Goal: Task Accomplishment & Management: Manage account settings

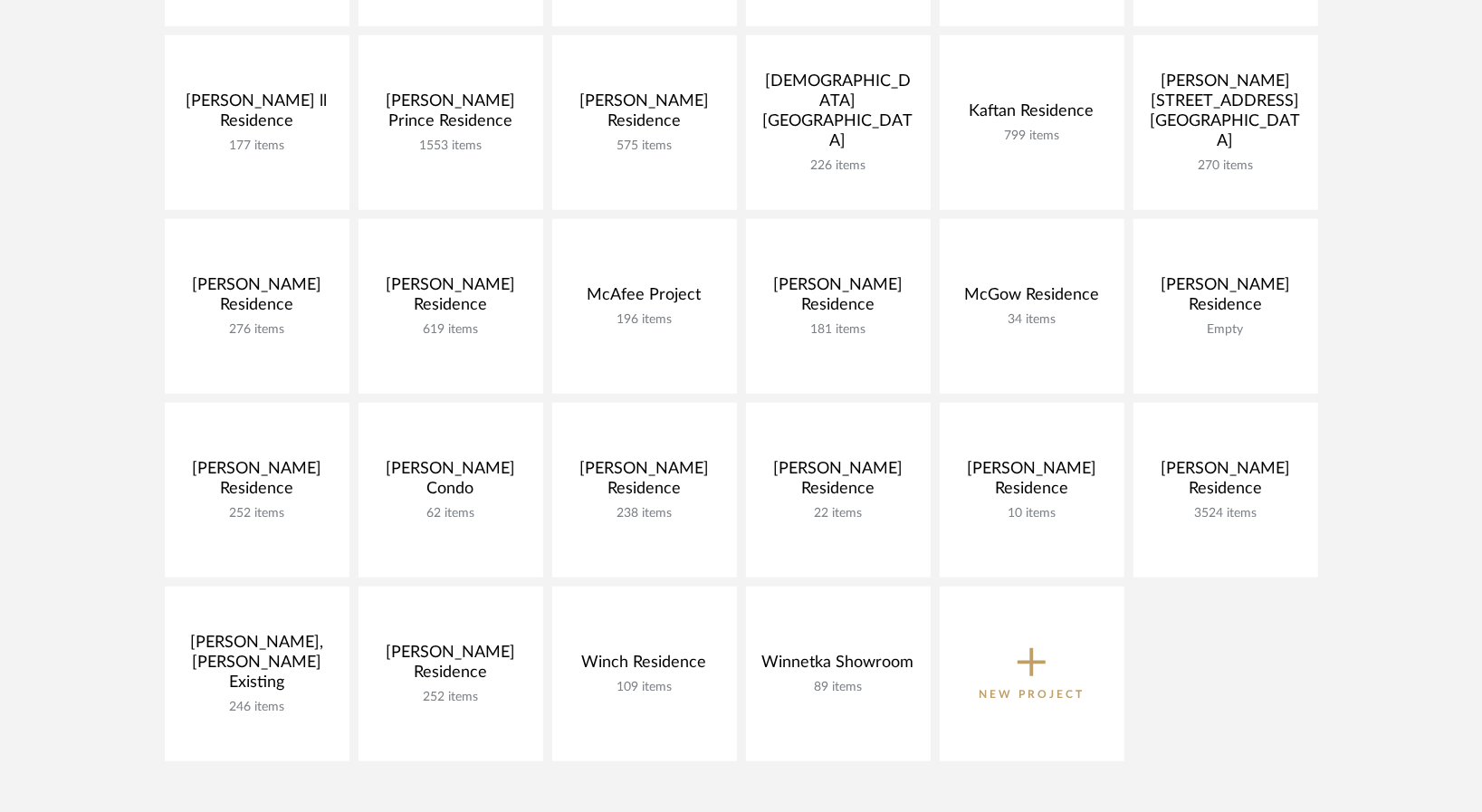
scroll to position [814, 0]
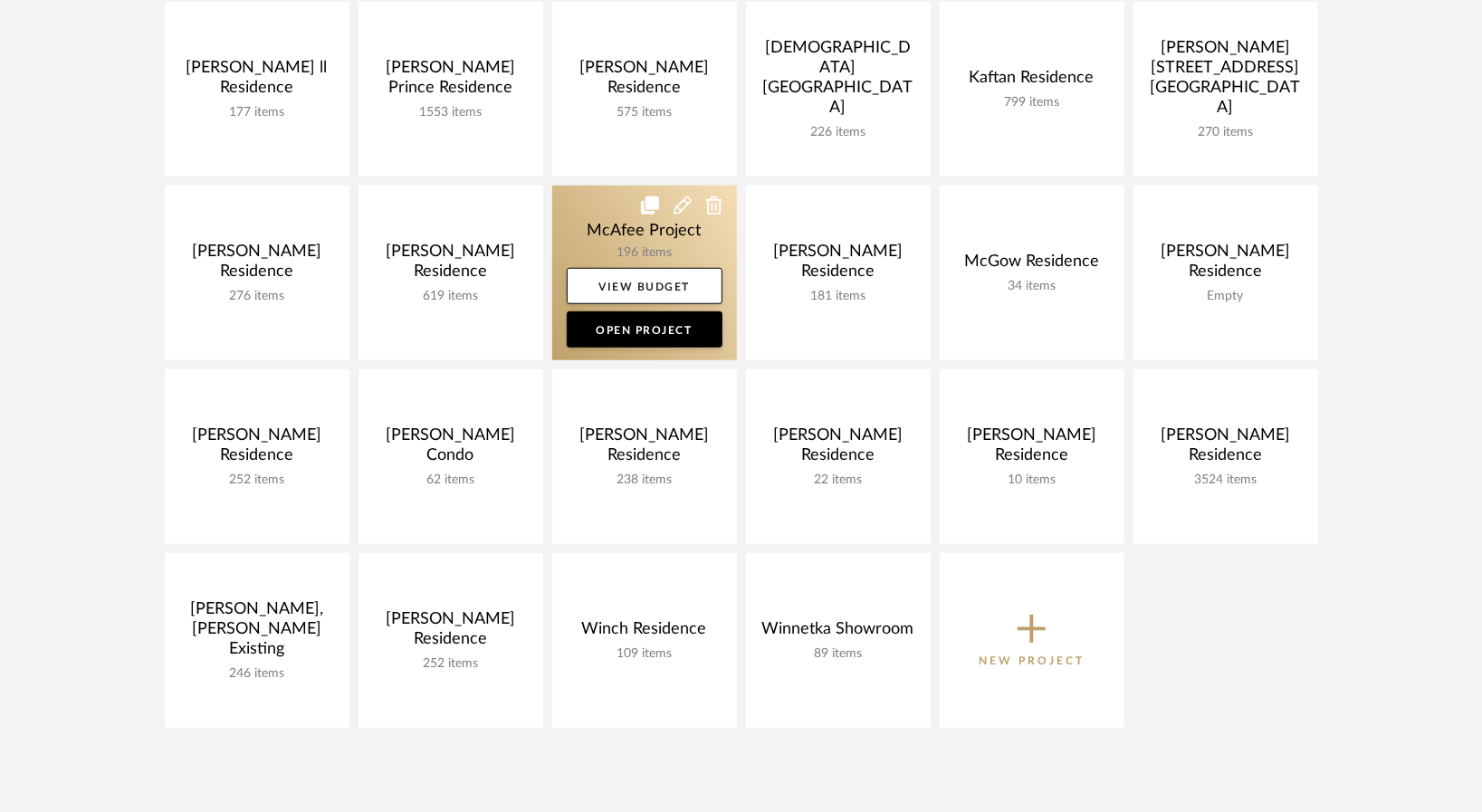
click at [583, 238] on link at bounding box center [644, 273] width 185 height 175
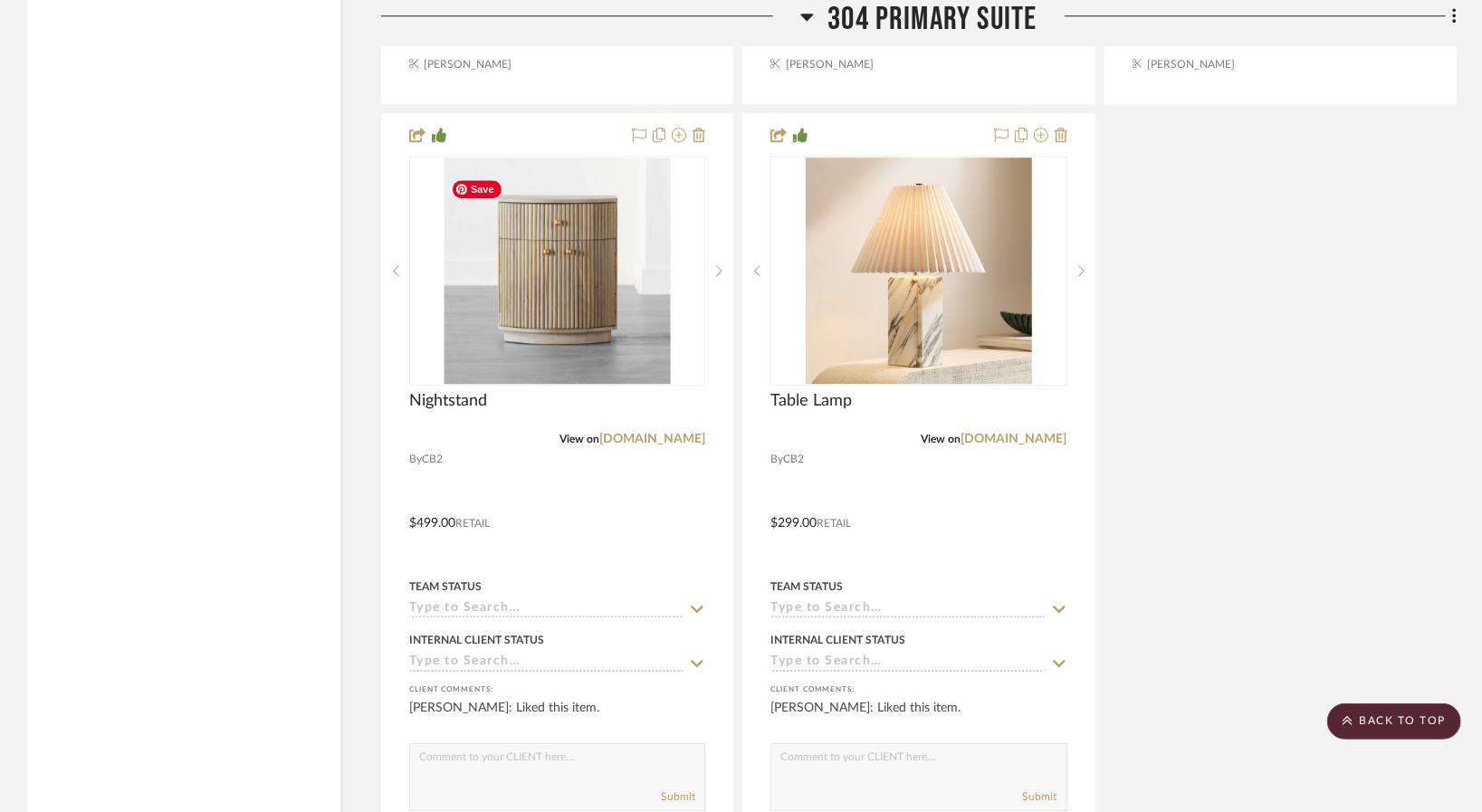
scroll to position [21351, 0]
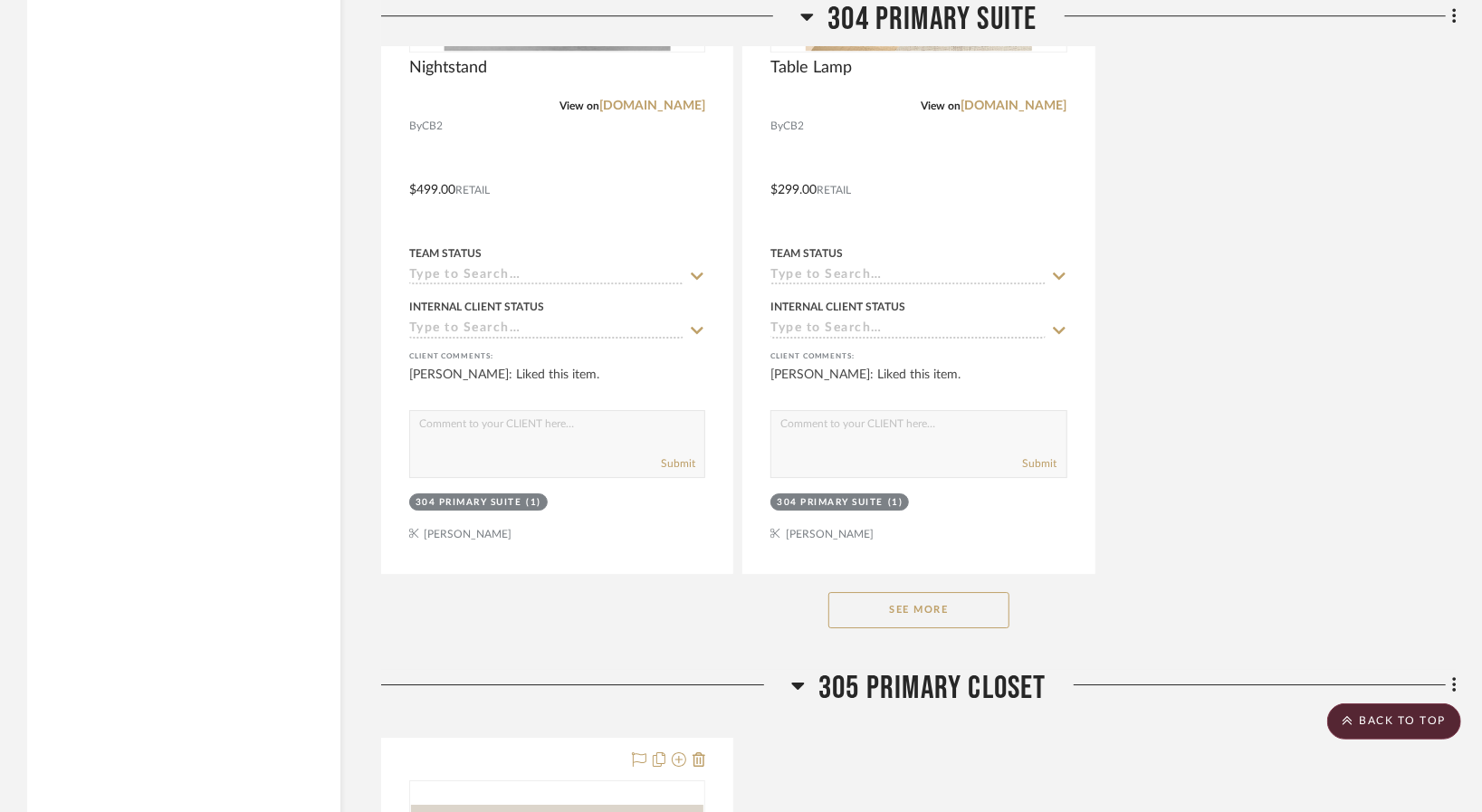
click at [931, 618] on button "See More" at bounding box center [918, 610] width 181 height 36
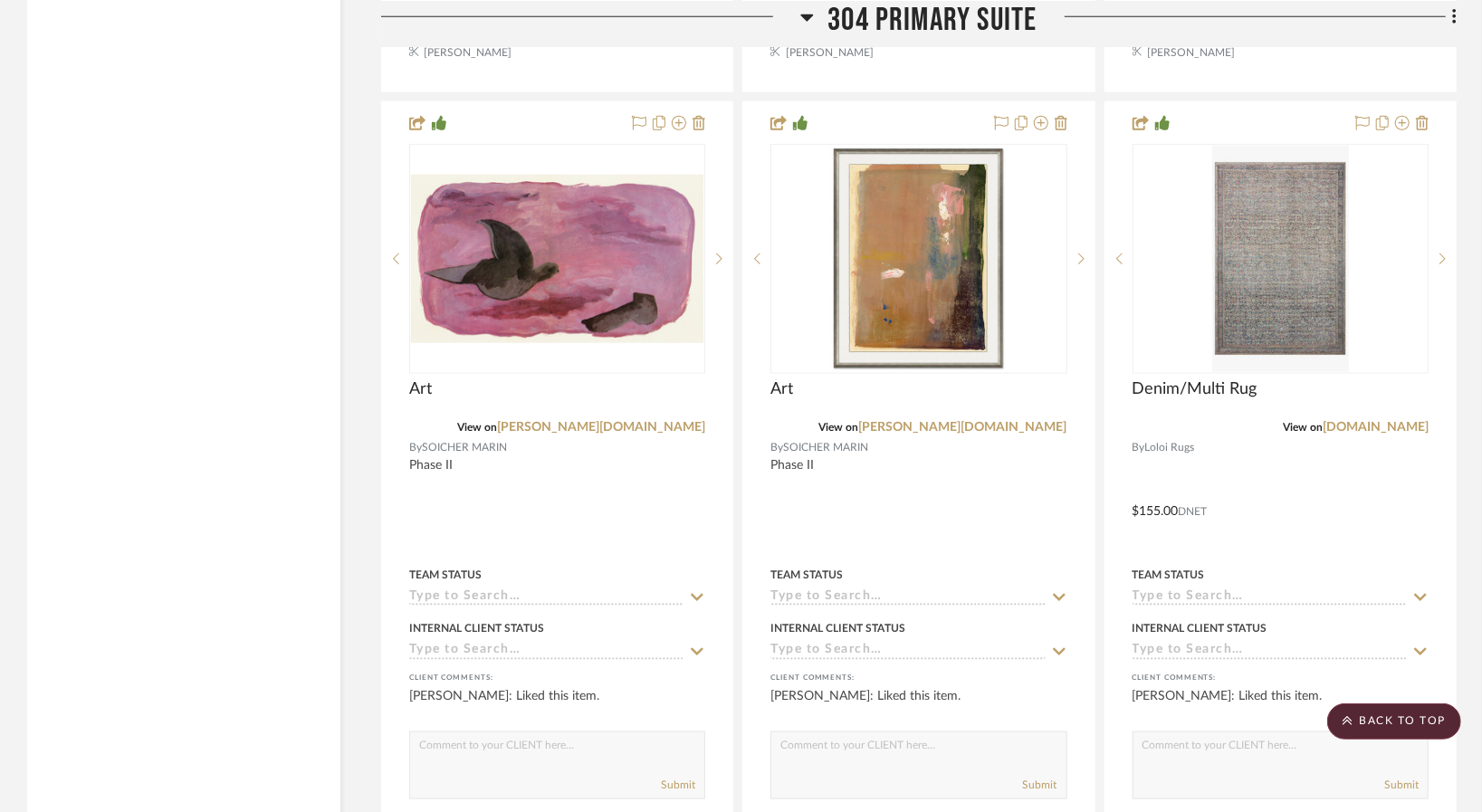
scroll to position [23432, 0]
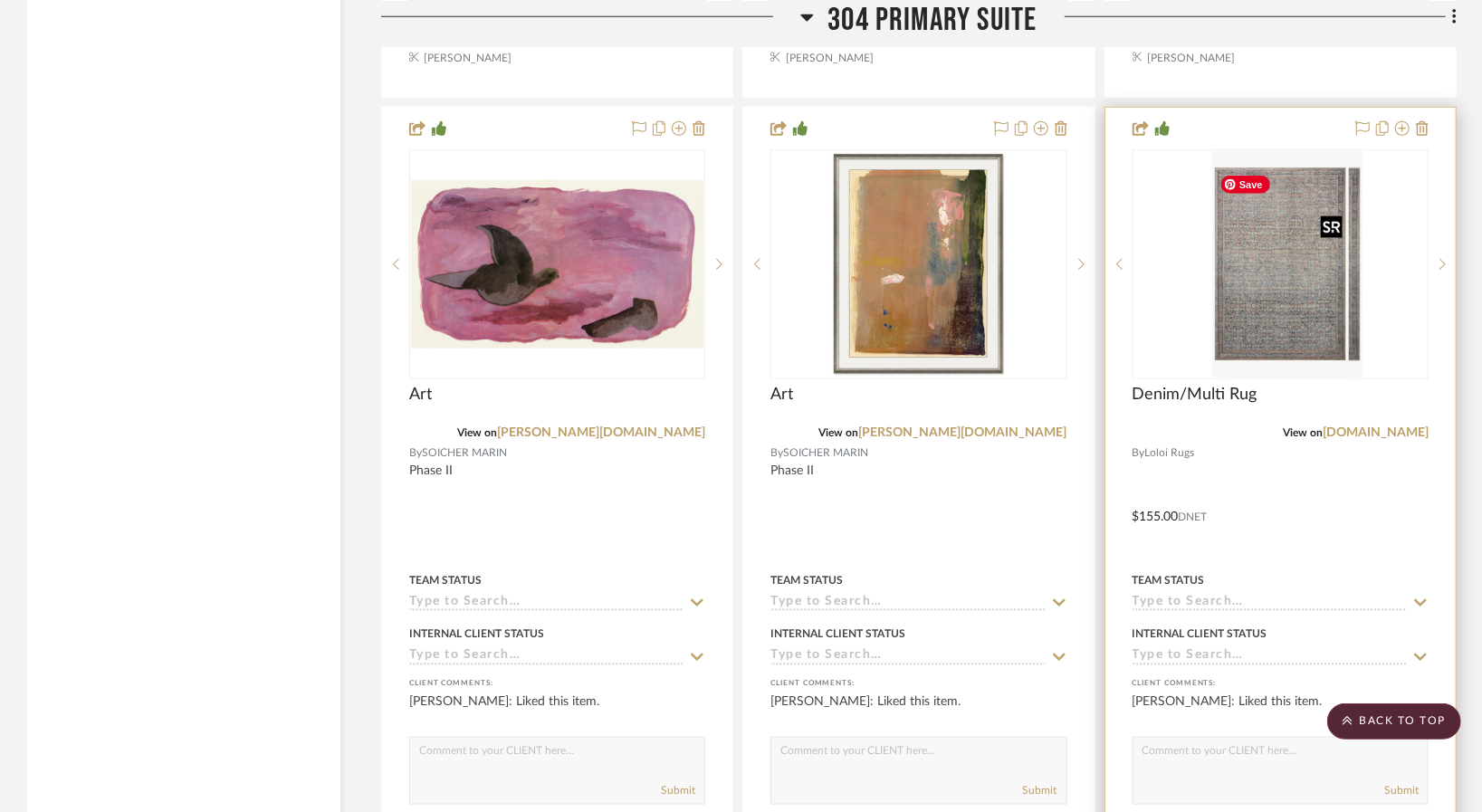
click at [1348, 274] on div at bounding box center [1280, 264] width 296 height 230
click at [1282, 294] on img "0" at bounding box center [1281, 264] width 137 height 226
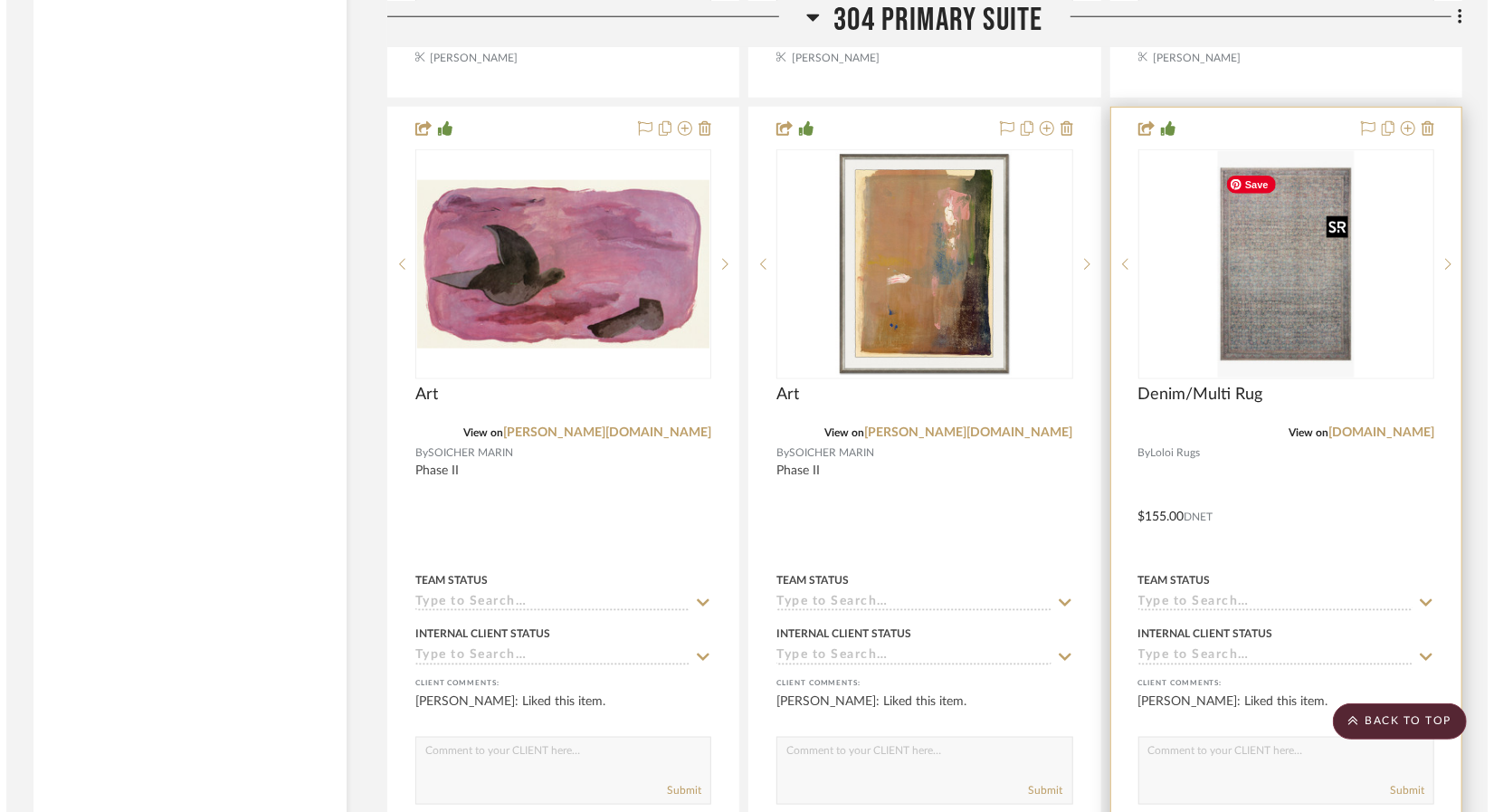
scroll to position [0, 0]
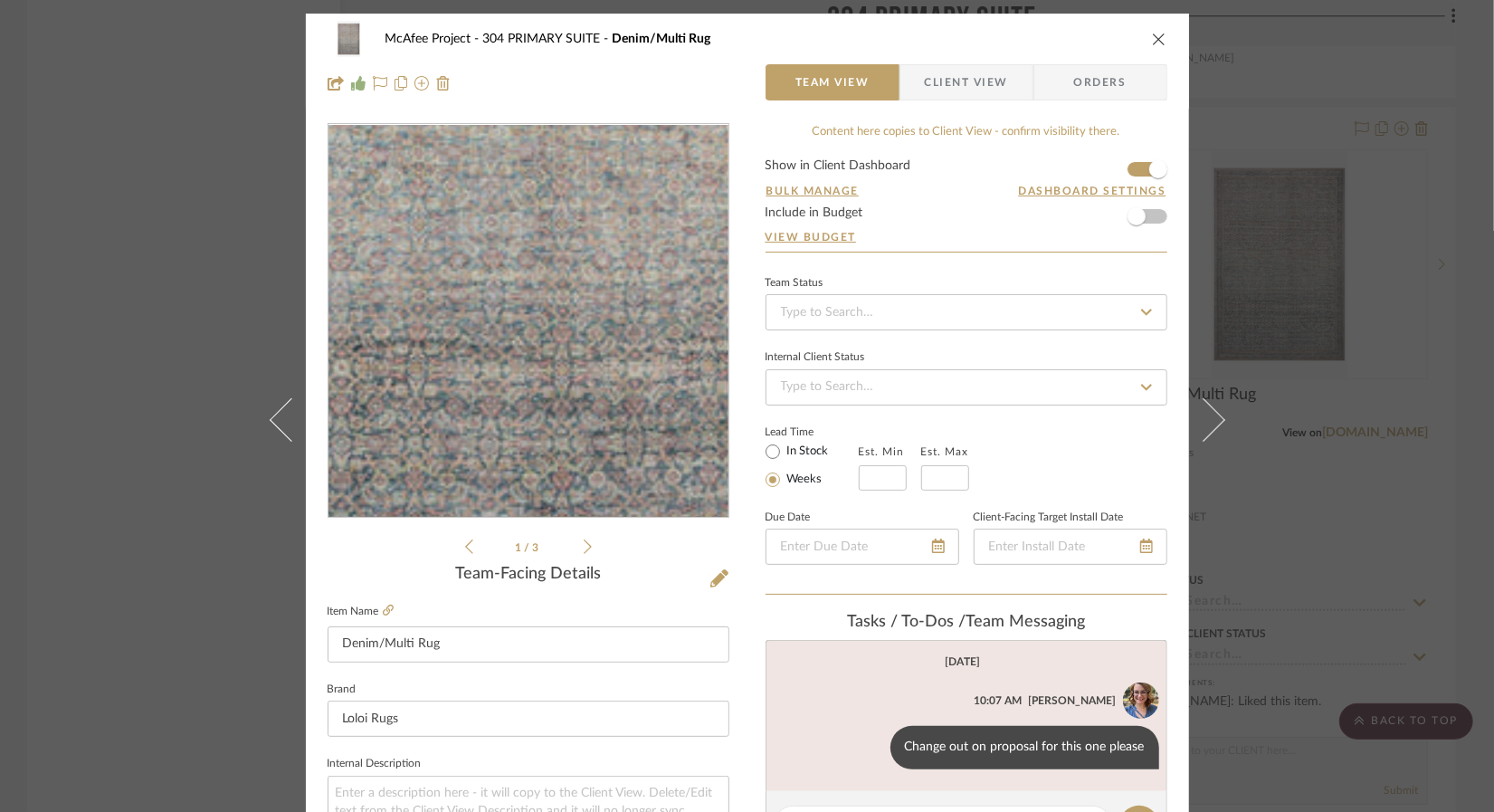
click at [537, 377] on img "0" at bounding box center [528, 321] width 238 height 393
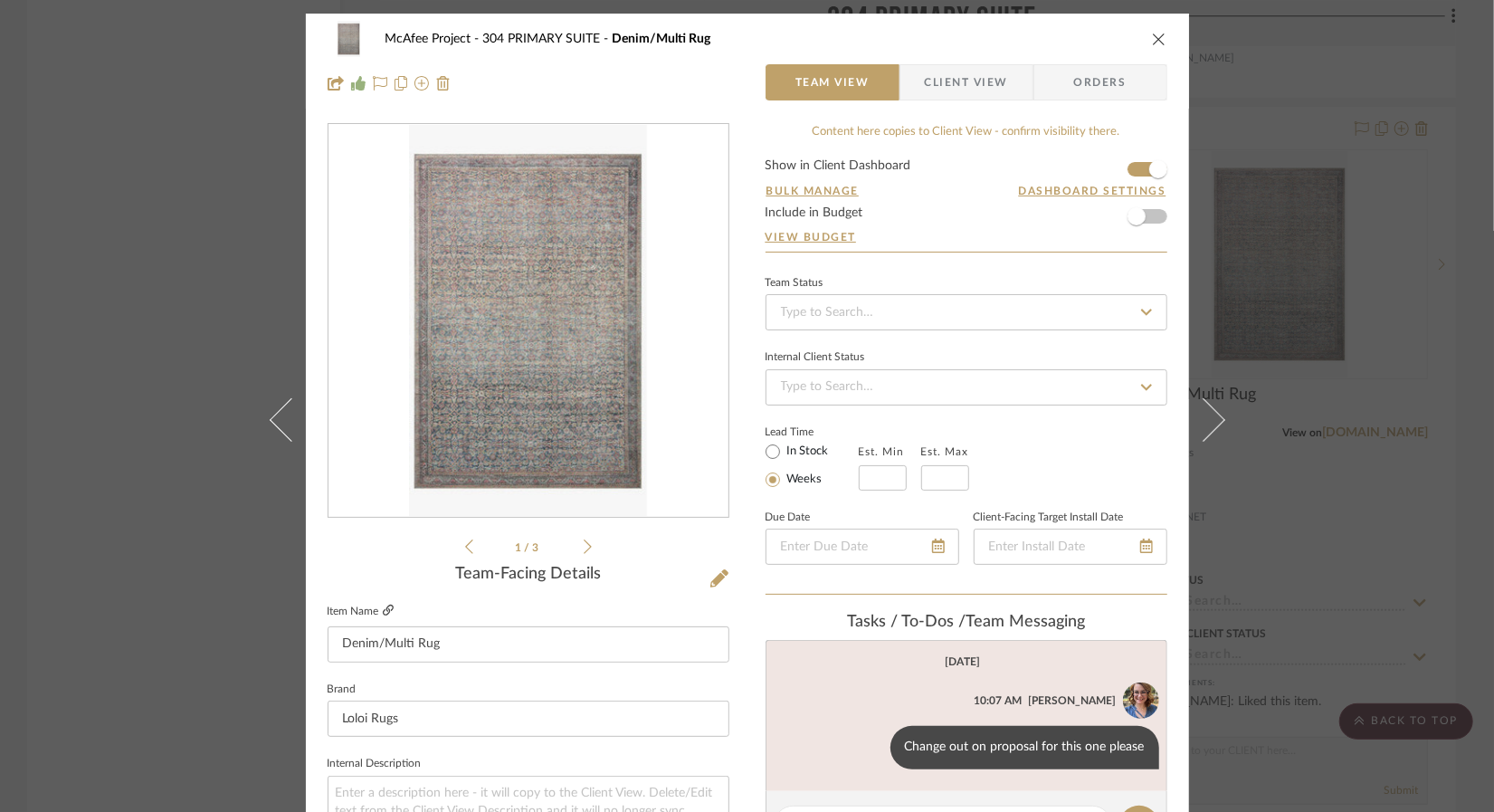
click at [383, 609] on icon at bounding box center [388, 609] width 11 height 11
click at [126, 585] on div "McAfee Project 304 PRIMARY SUITE Denim/Multi Rug Team View Client View Orders 1…" at bounding box center [747, 406] width 1494 height 812
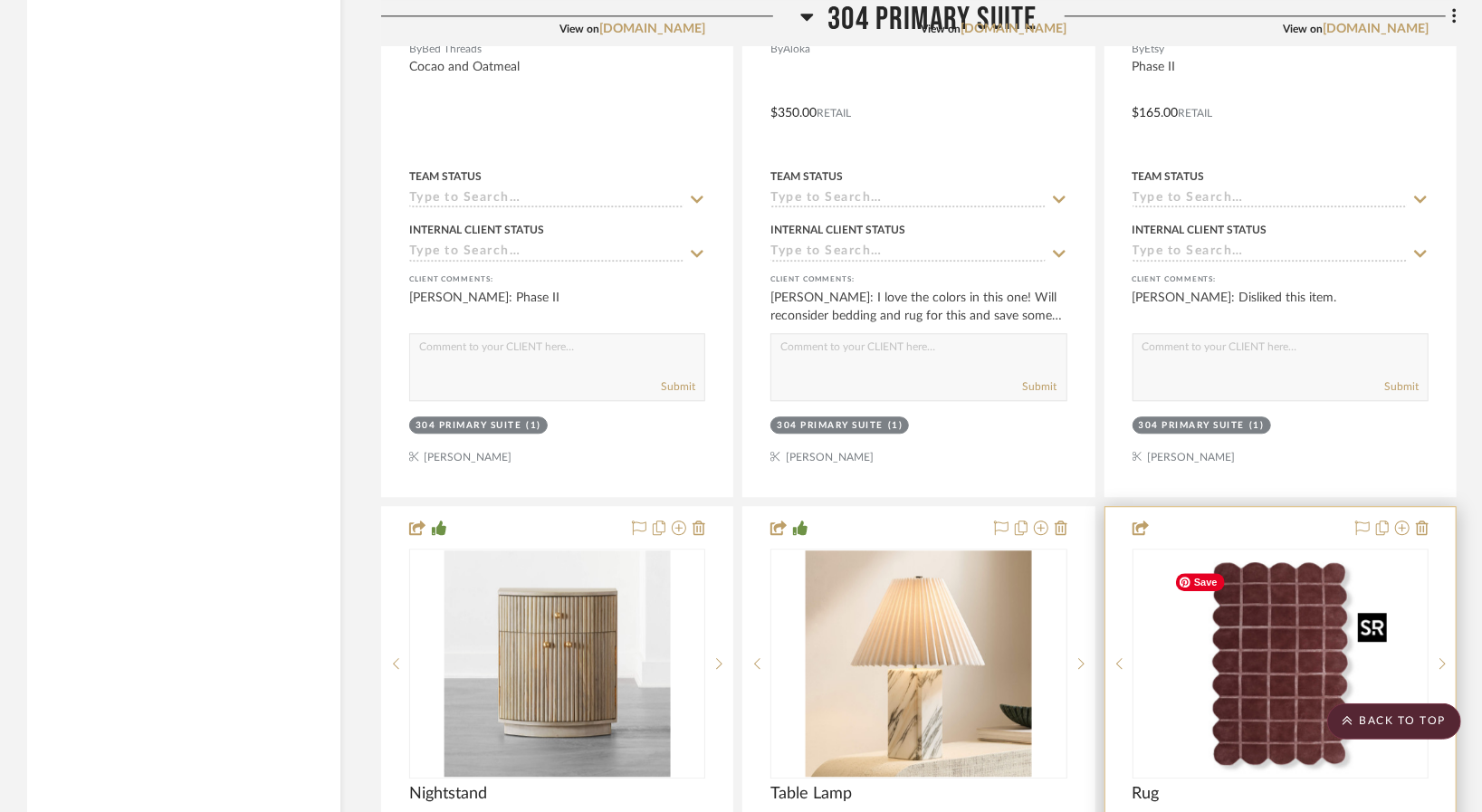
scroll to position [20718, 0]
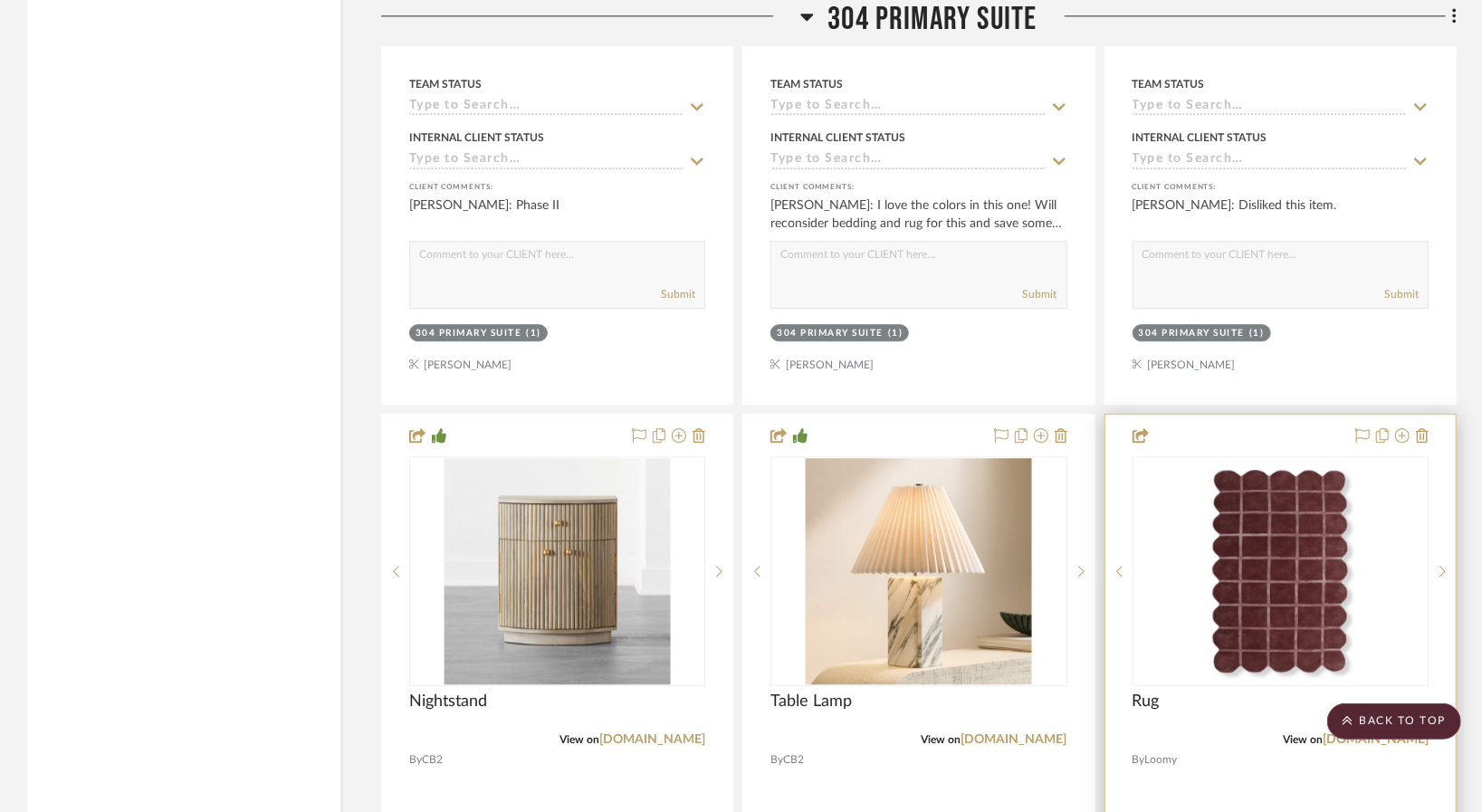
click at [1159, 568] on div "0" at bounding box center [1280, 571] width 294 height 228
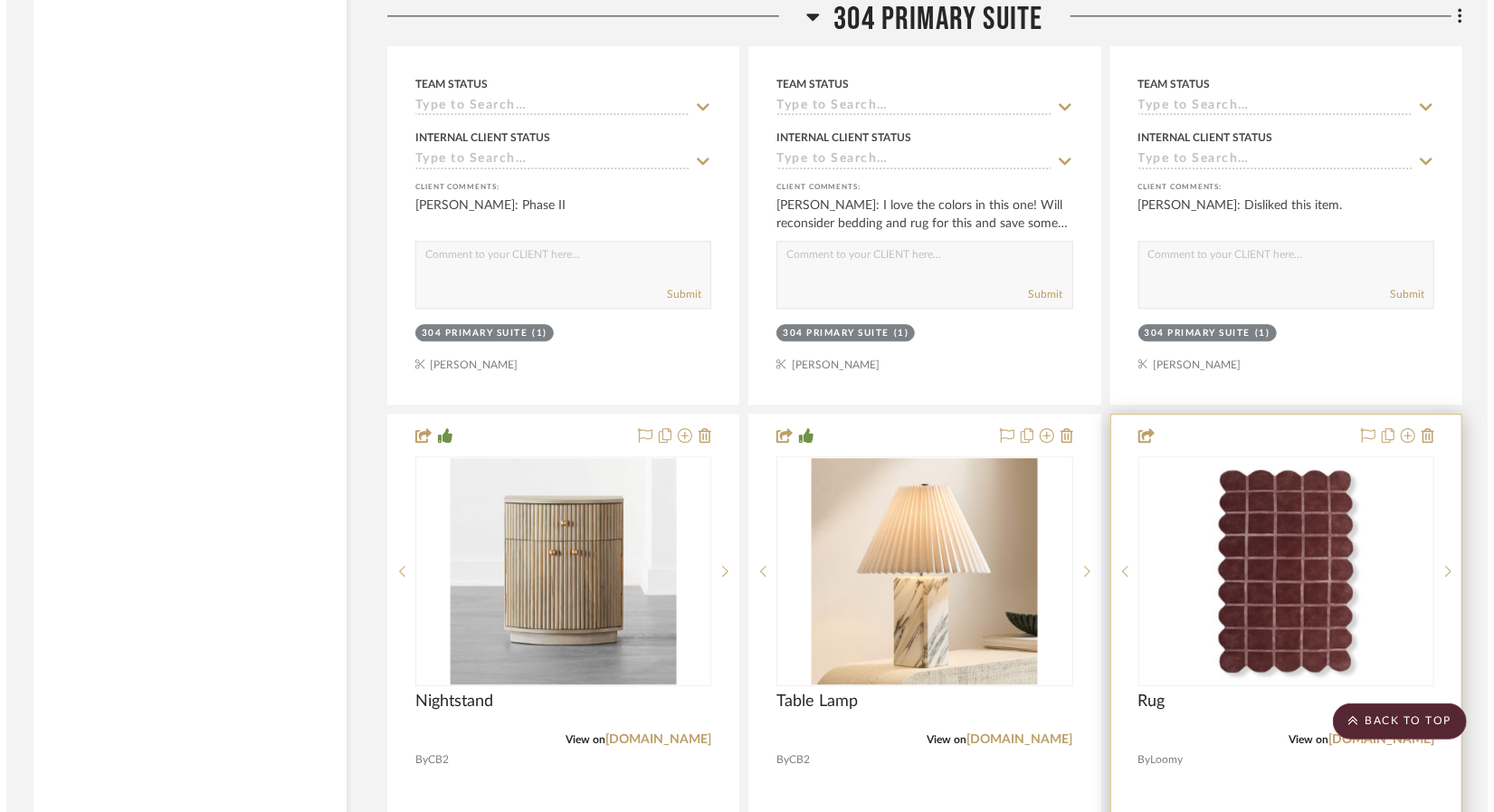
scroll to position [0, 0]
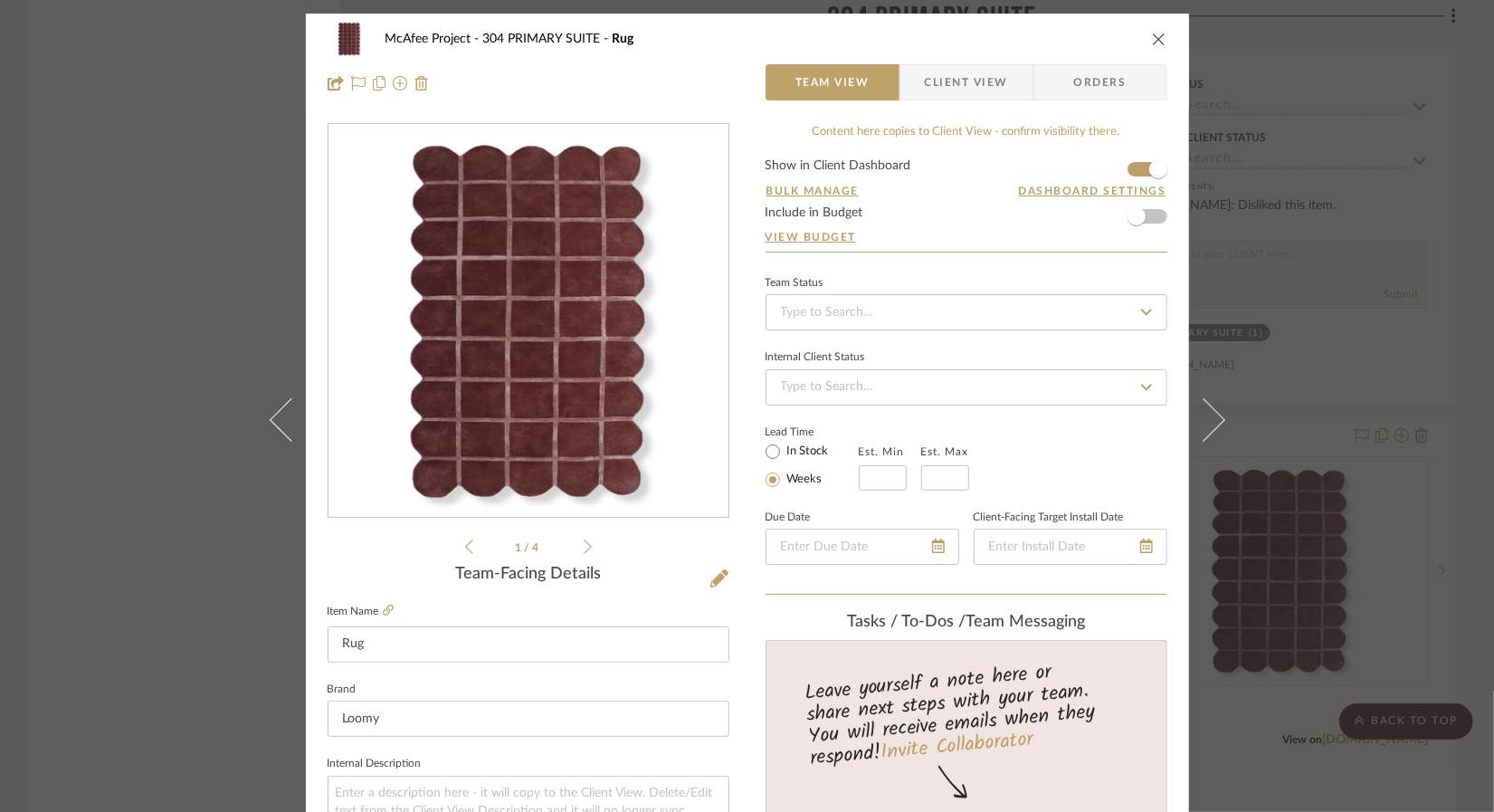
click at [1130, 168] on form "Show in Client Dashboard Bulk Manage Dashboard Settings Include in Budget View …" at bounding box center [965, 205] width 402 height 92
click at [1141, 169] on span "button" at bounding box center [1158, 169] width 40 height 40
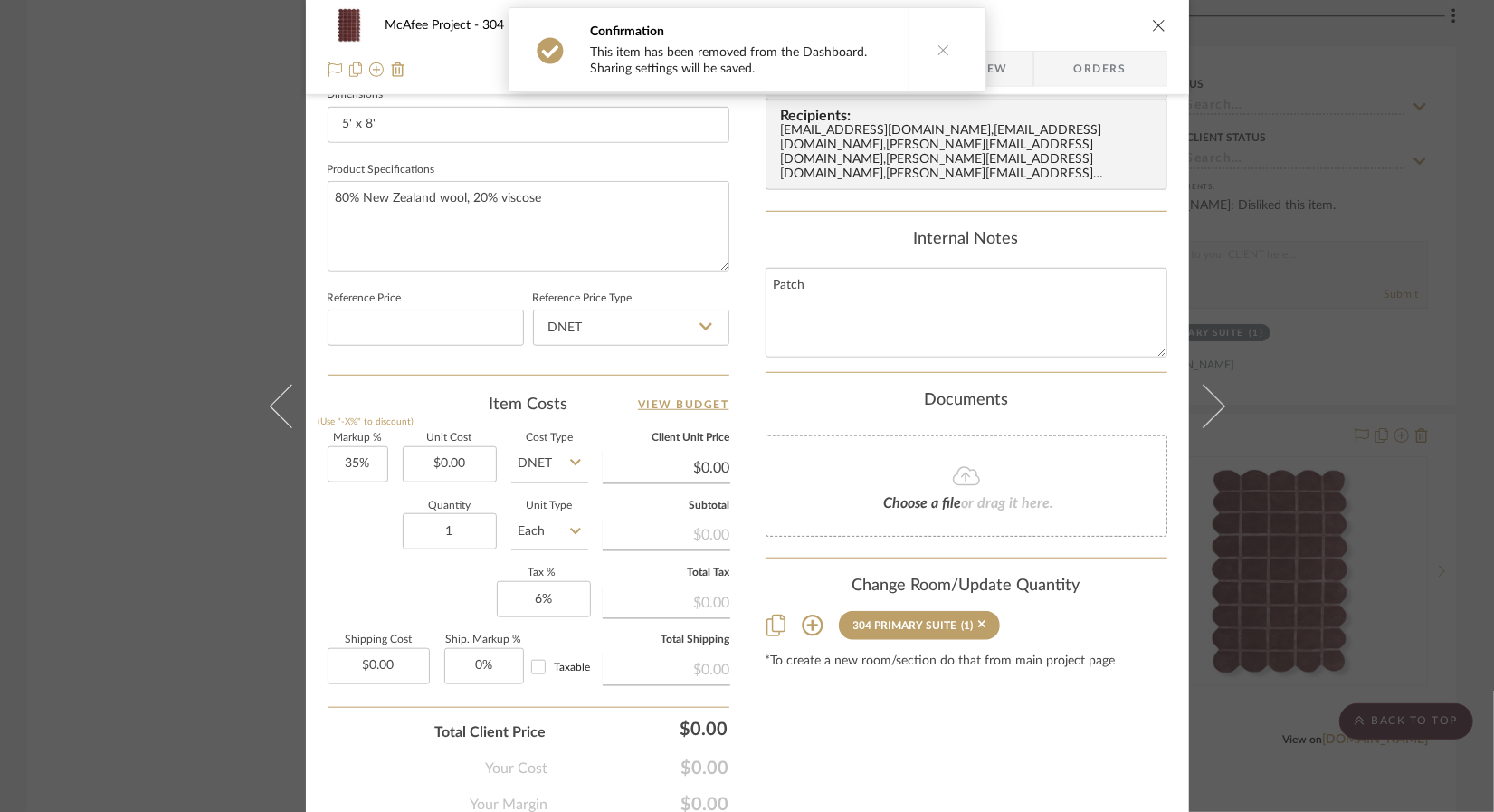
scroll to position [869, 0]
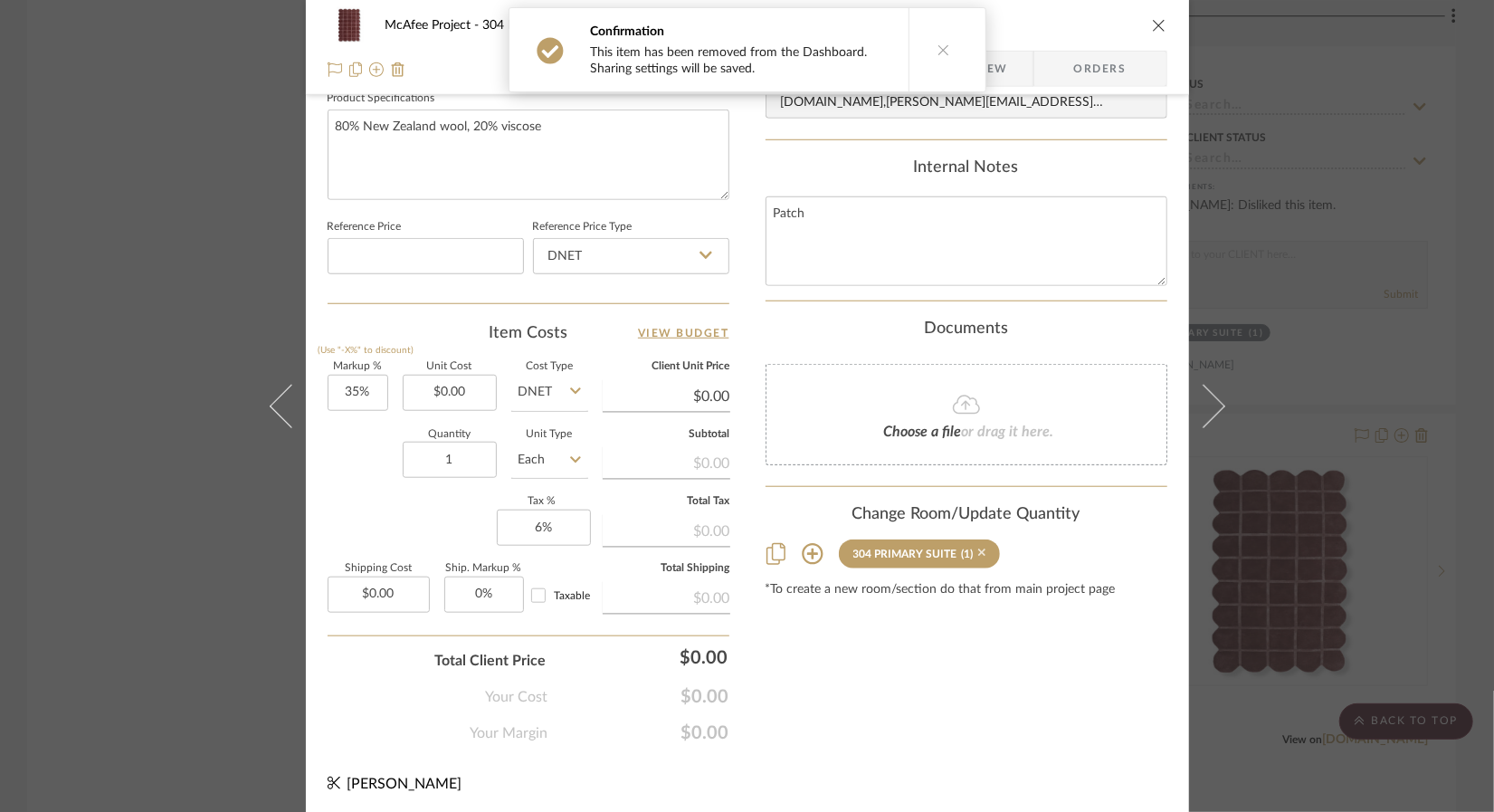
click at [978, 549] on icon at bounding box center [982, 553] width 8 height 8
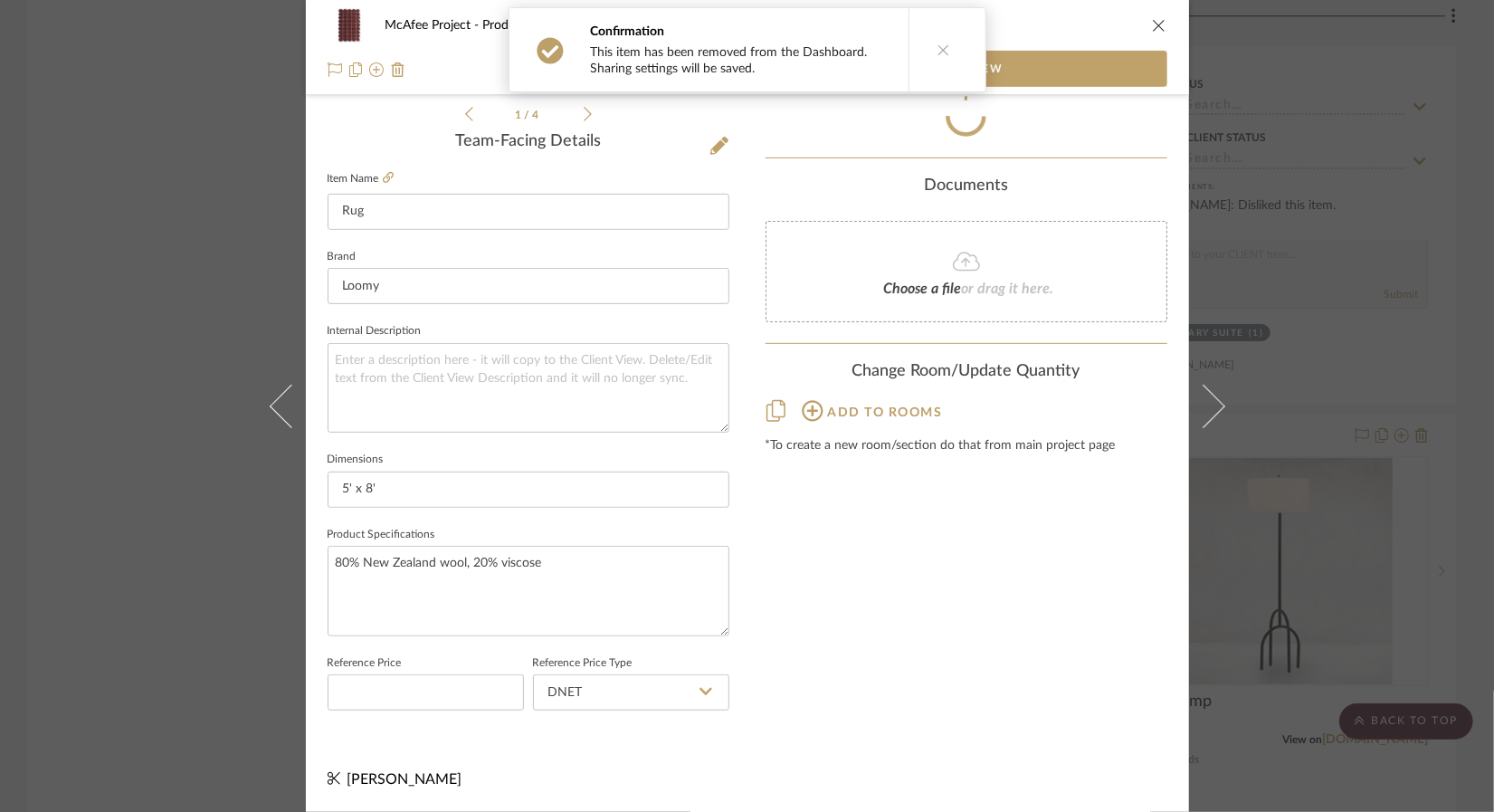
scroll to position [435, 0]
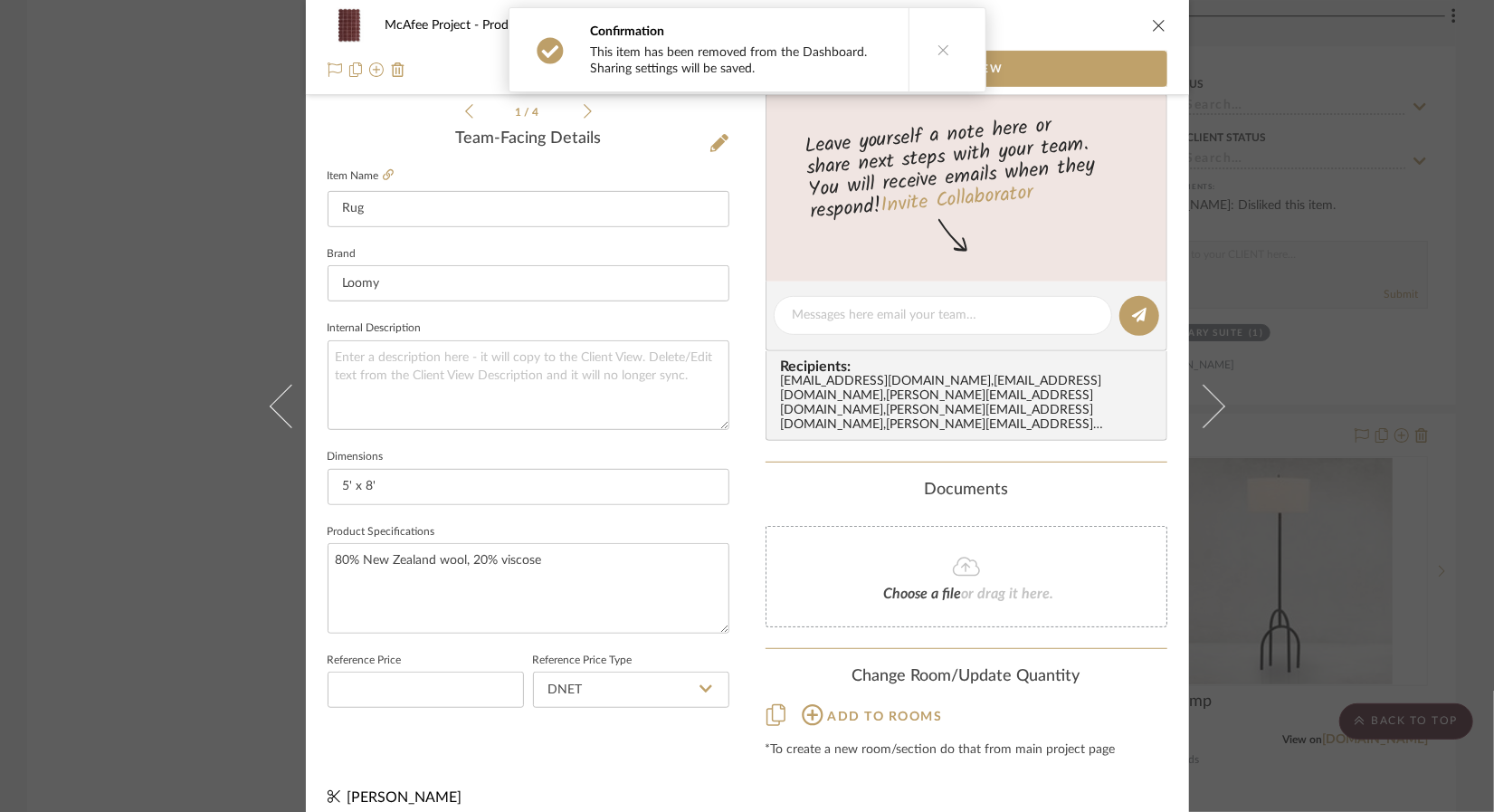
click at [197, 264] on div "McAfee Project Products For Consideration Rug Team View 1 / 4 Team-Facing Detai…" at bounding box center [747, 406] width 1494 height 812
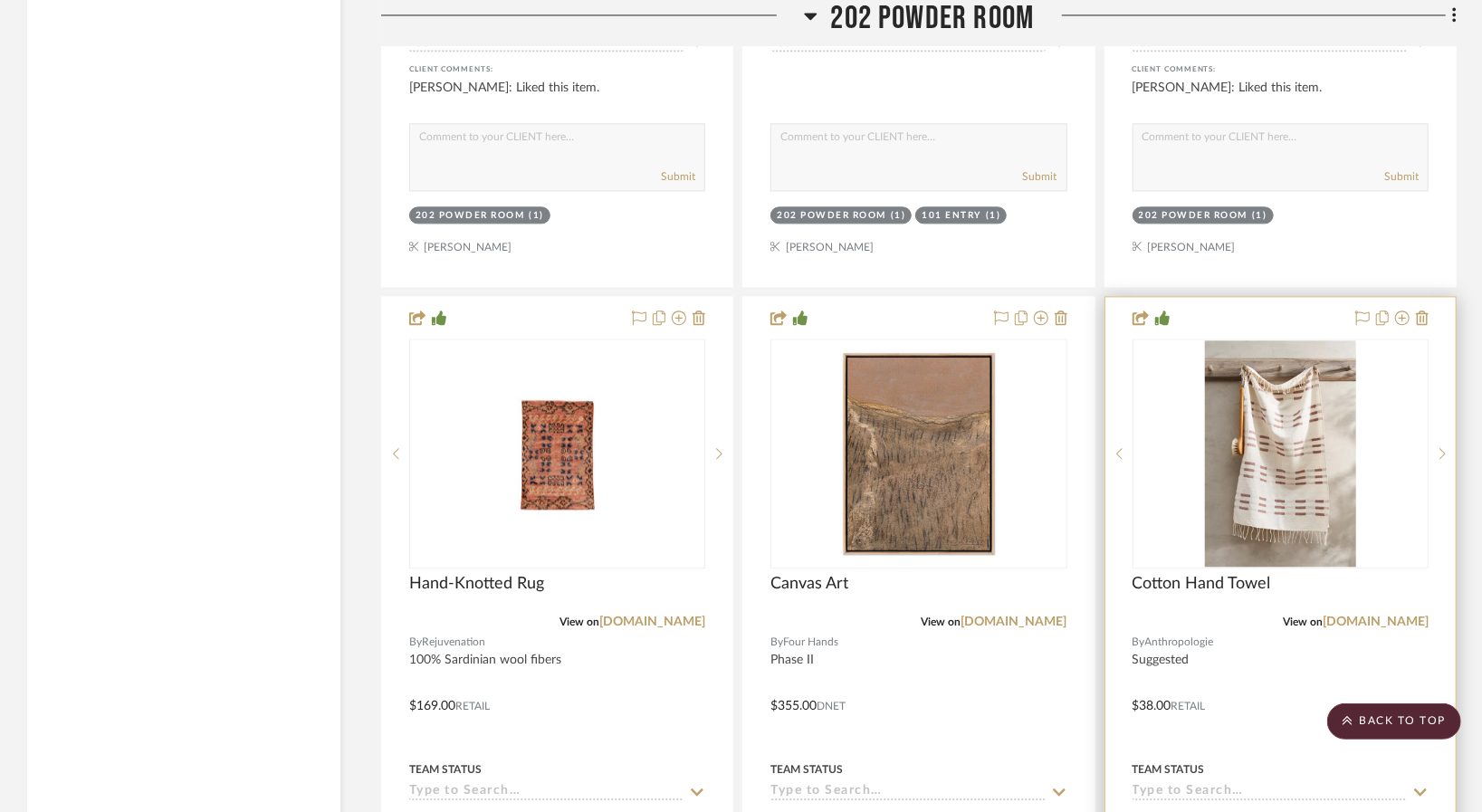
scroll to position [7329, 0]
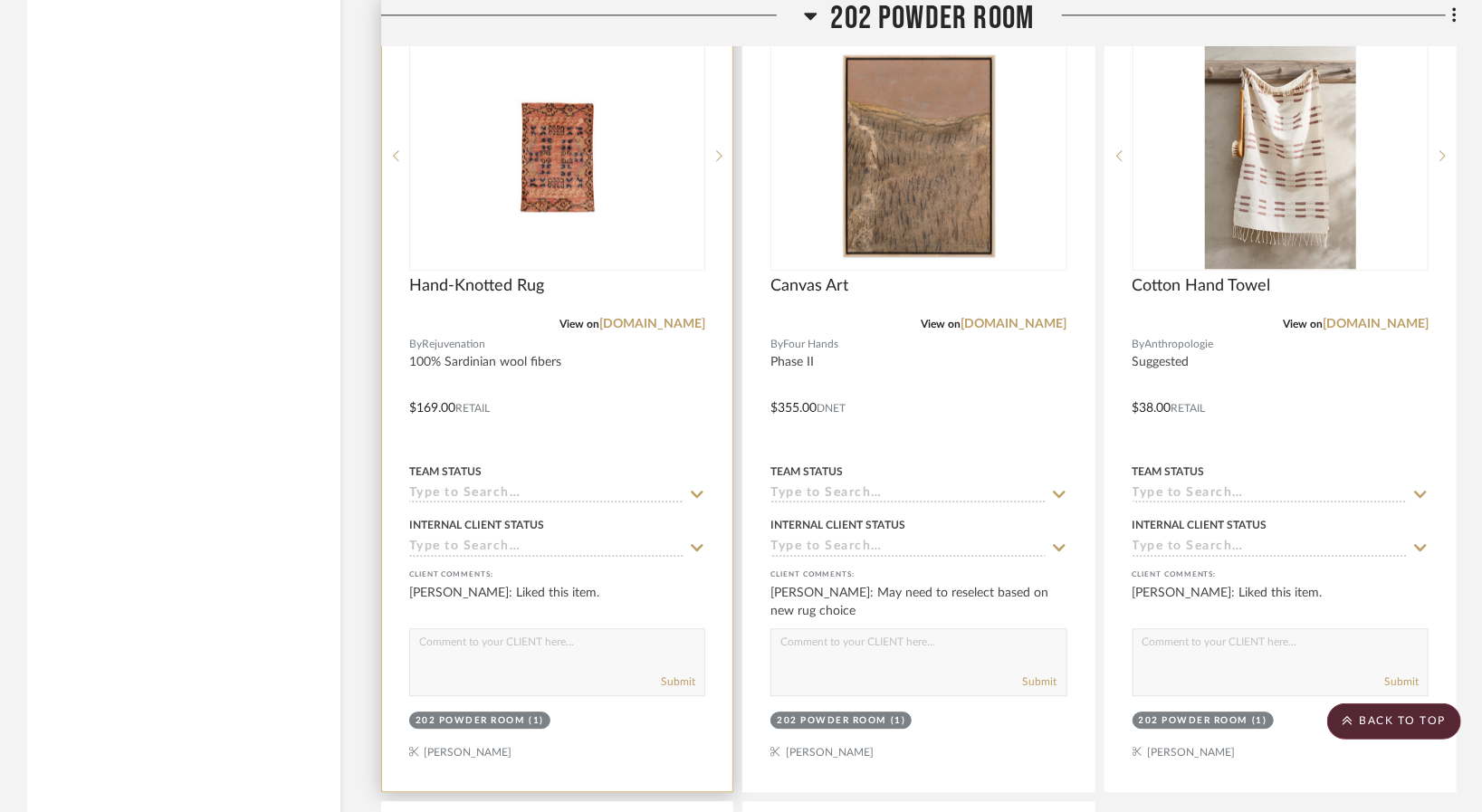
click at [559, 309] on div "Hand-Knotted Rug" at bounding box center [556, 295] width 296 height 40
click at [523, 323] on div "View on rejuvenation.com" at bounding box center [556, 323] width 296 height 17
click at [615, 402] on div at bounding box center [557, 395] width 350 height 791
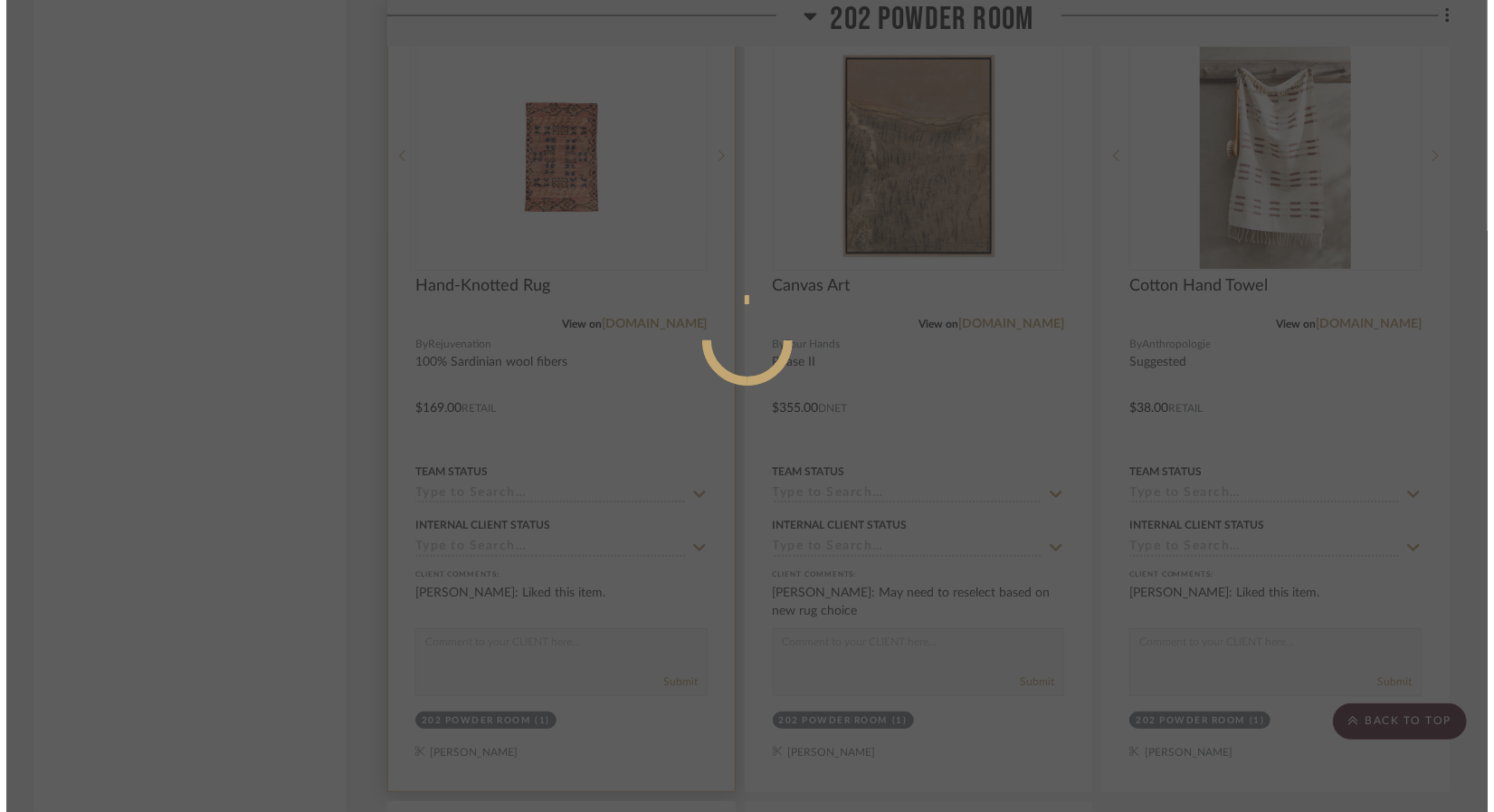
scroll to position [0, 0]
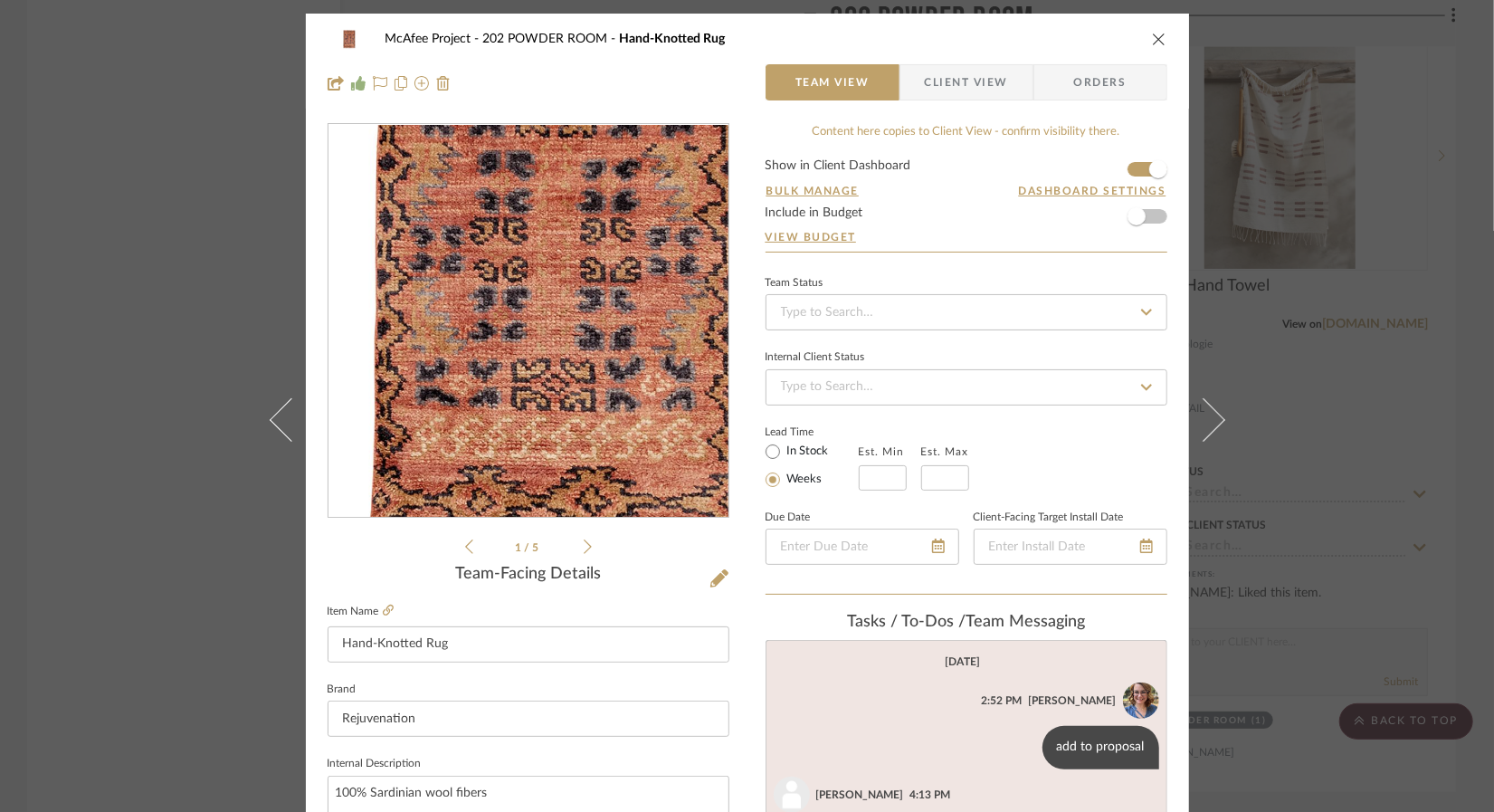
click at [511, 346] on img "0" at bounding box center [528, 321] width 372 height 393
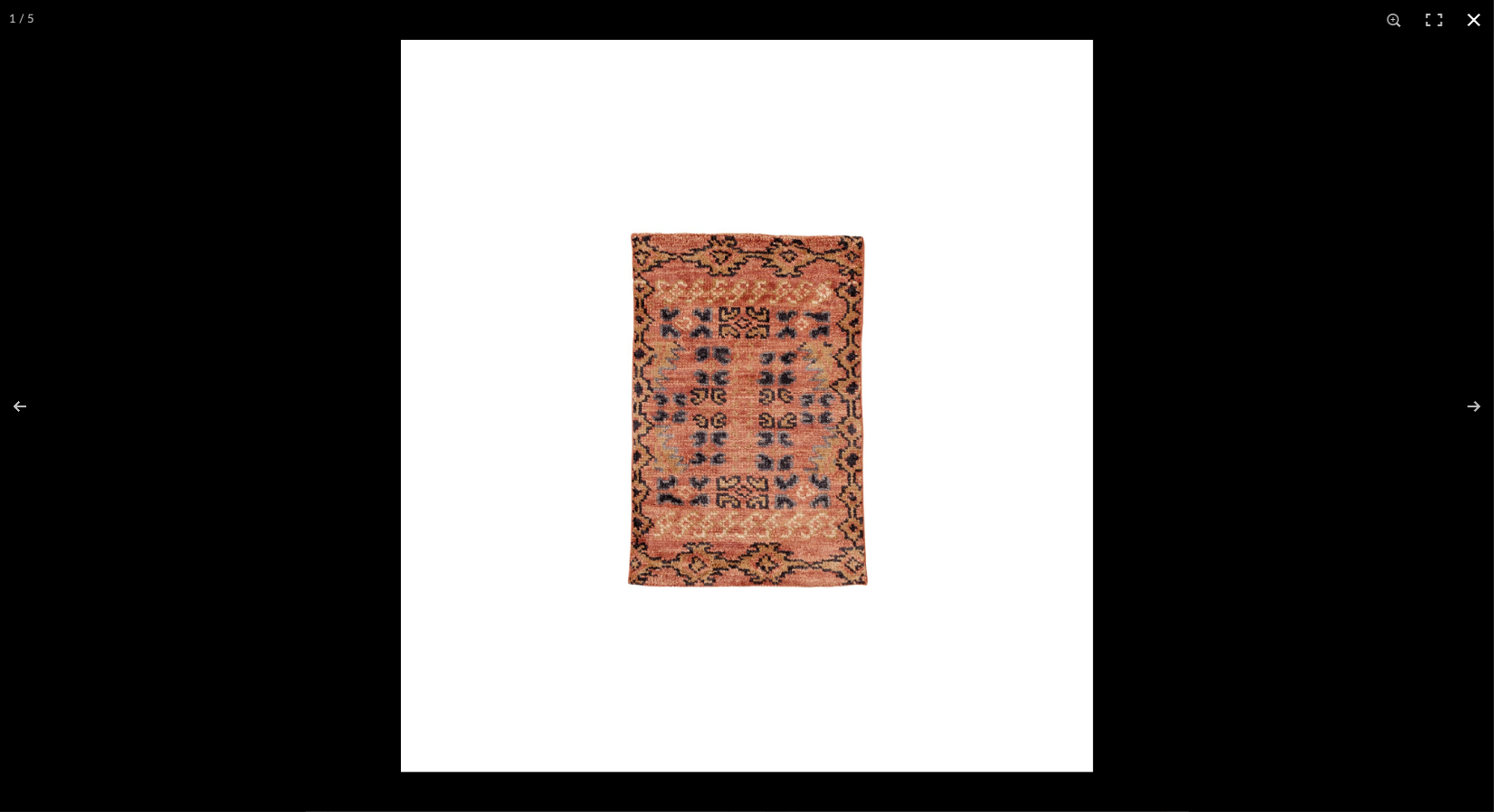
click at [172, 275] on div at bounding box center [747, 406] width 1494 height 812
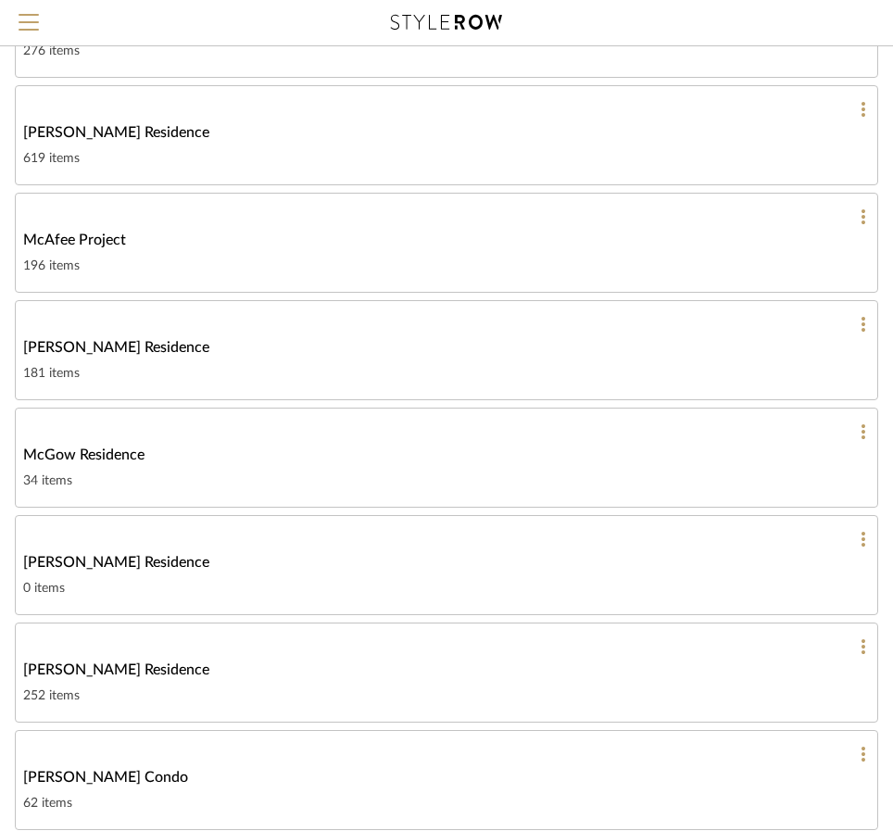
scroll to position [2165, 0]
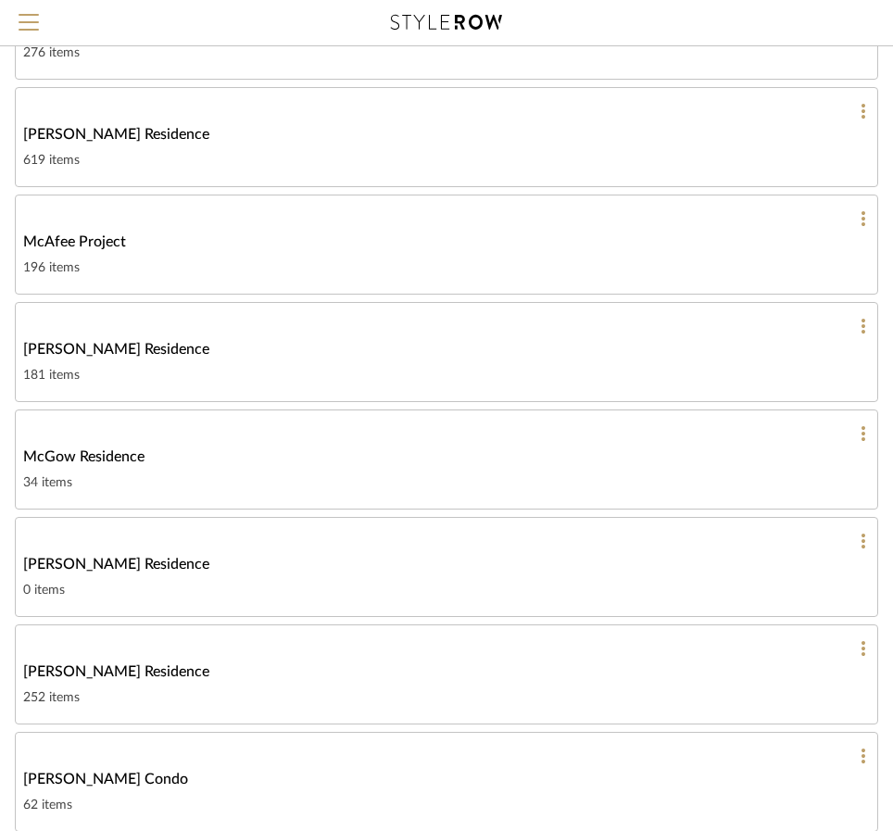
click at [448, 231] on div "McAfee Project" at bounding box center [446, 242] width 846 height 22
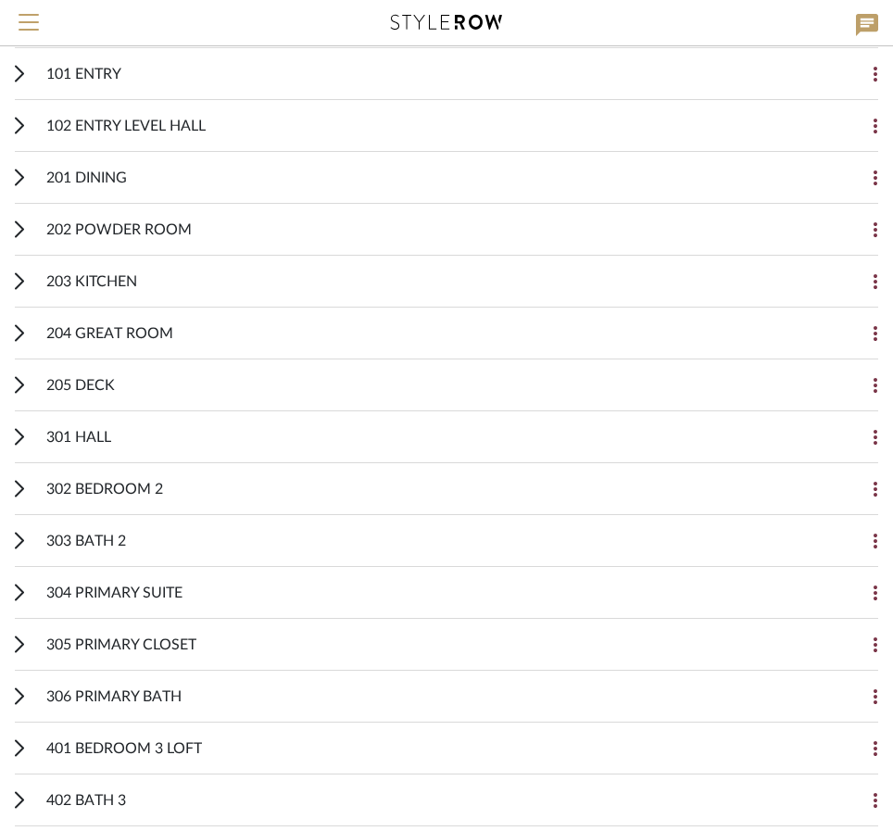
scroll to position [370, 0]
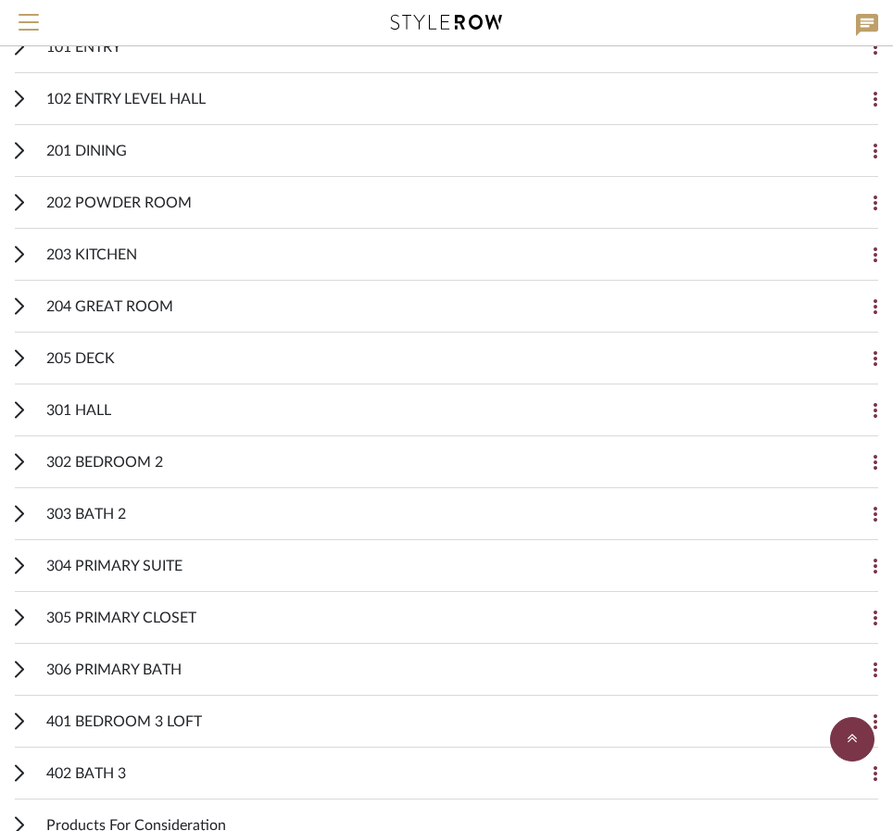
click at [194, 454] on div "302 BEDROOM 2" at bounding box center [432, 461] width 772 height 51
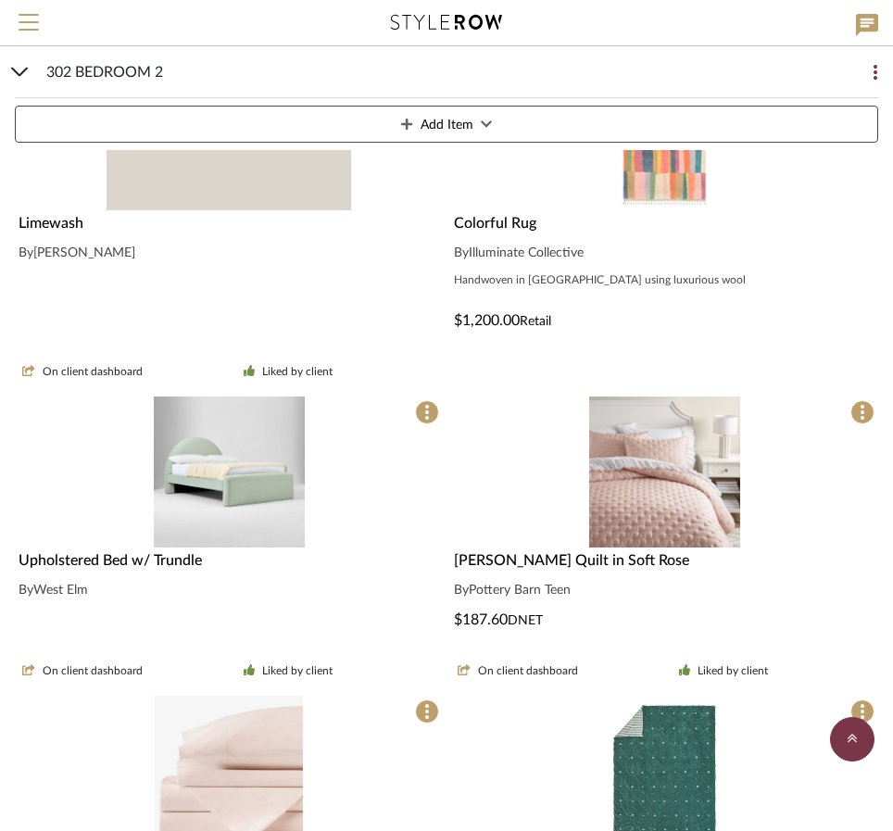
scroll to position [1018, 0]
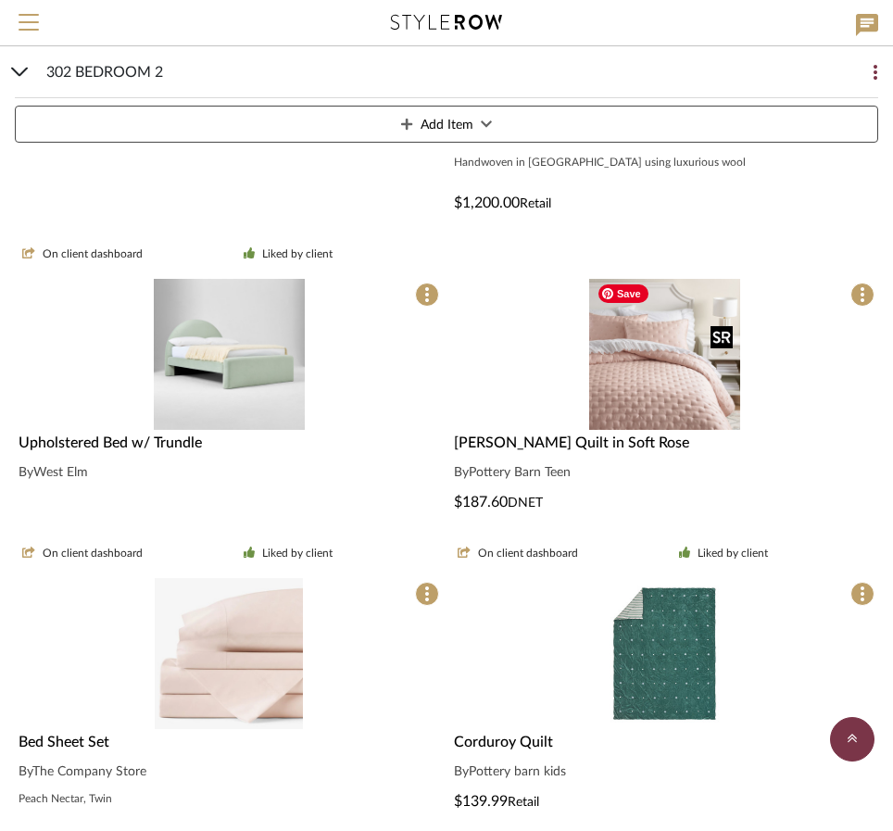
click at [662, 355] on div at bounding box center [664, 354] width 428 height 151
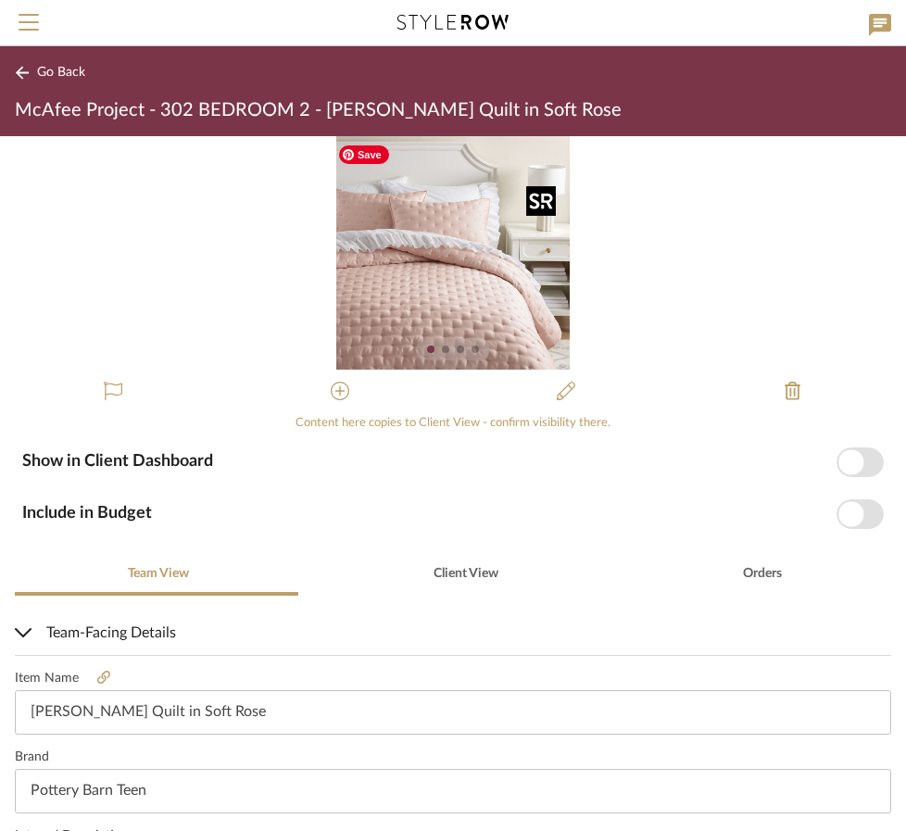
click at [433, 318] on img "0" at bounding box center [452, 252] width 233 height 233
click at [557, 392] on icon at bounding box center [565, 390] width 19 height 19
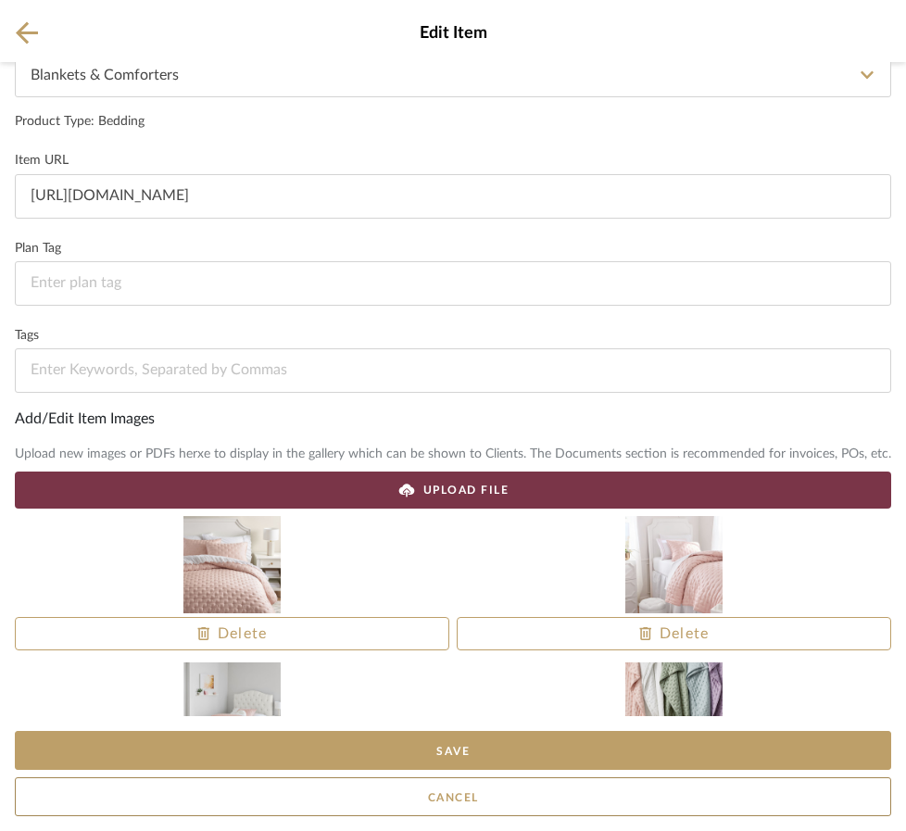
scroll to position [185, 0]
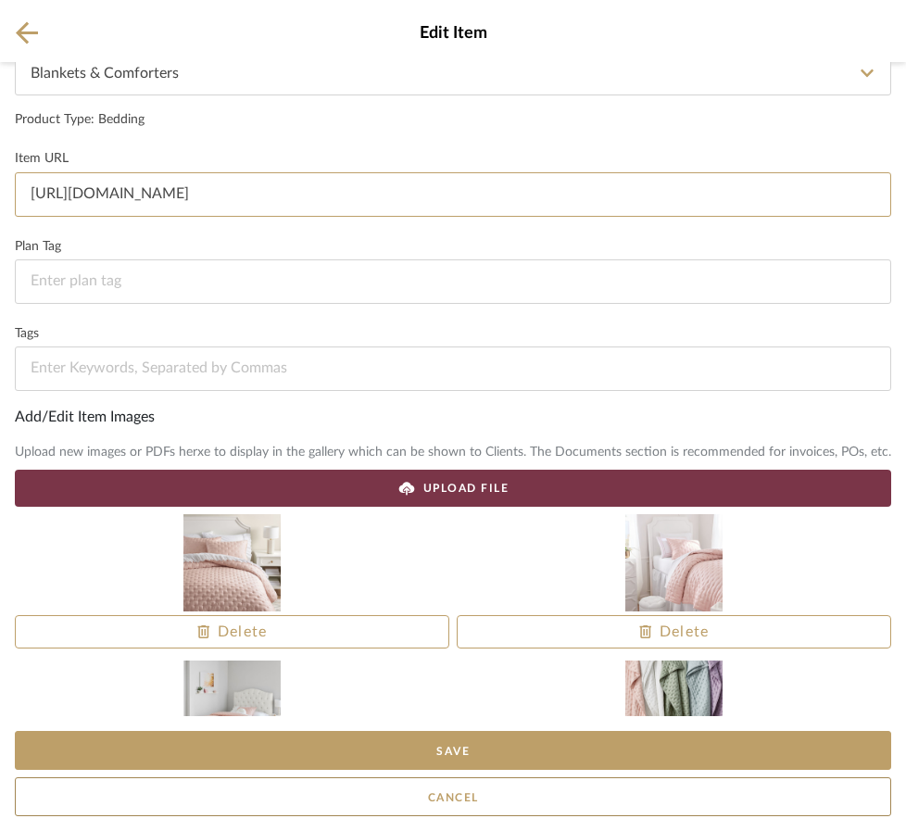
click at [281, 204] on input "[URL][DOMAIN_NAME]" at bounding box center [453, 194] width 876 height 44
click at [17, 23] on icon at bounding box center [27, 32] width 22 height 23
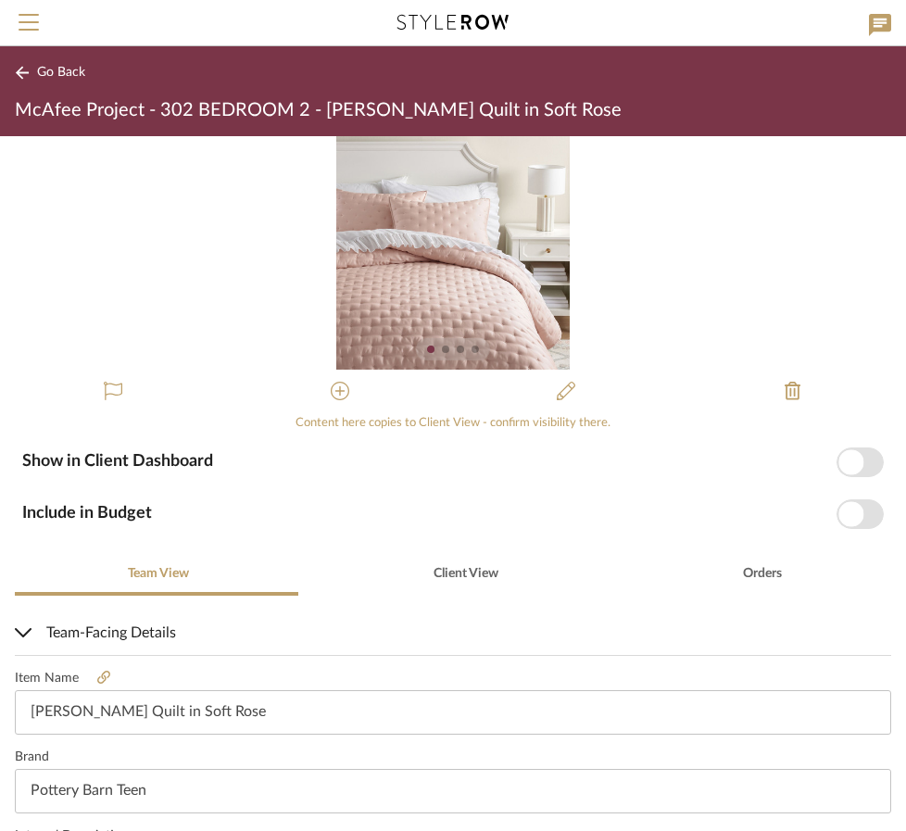
click at [56, 74] on span "Go Back" at bounding box center [61, 73] width 48 height 16
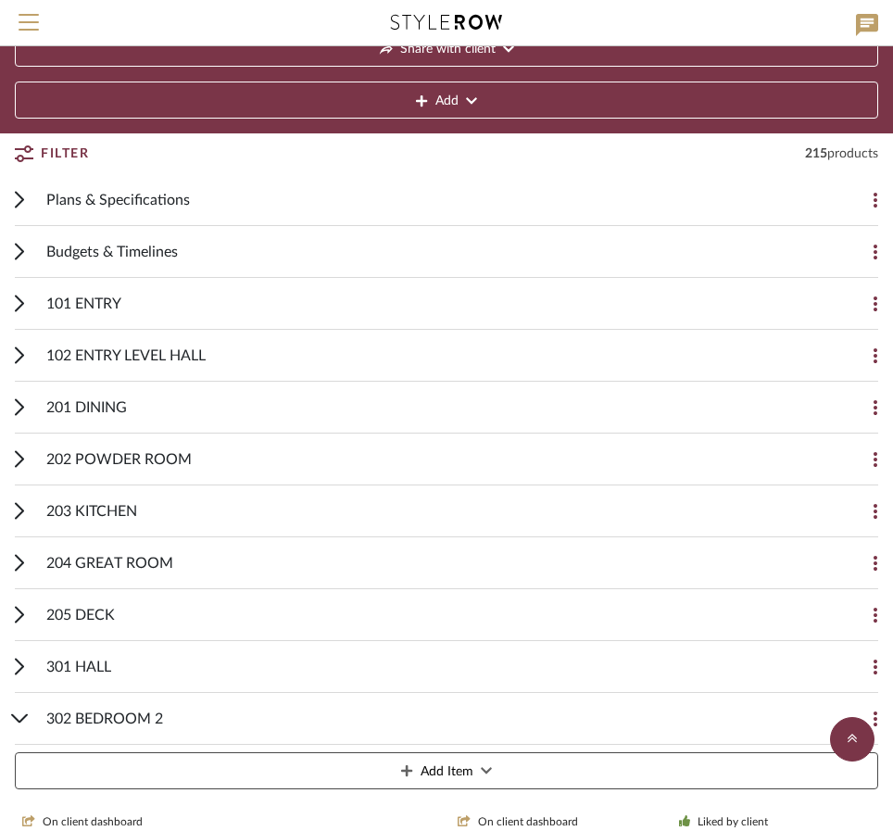
scroll to position [370, 0]
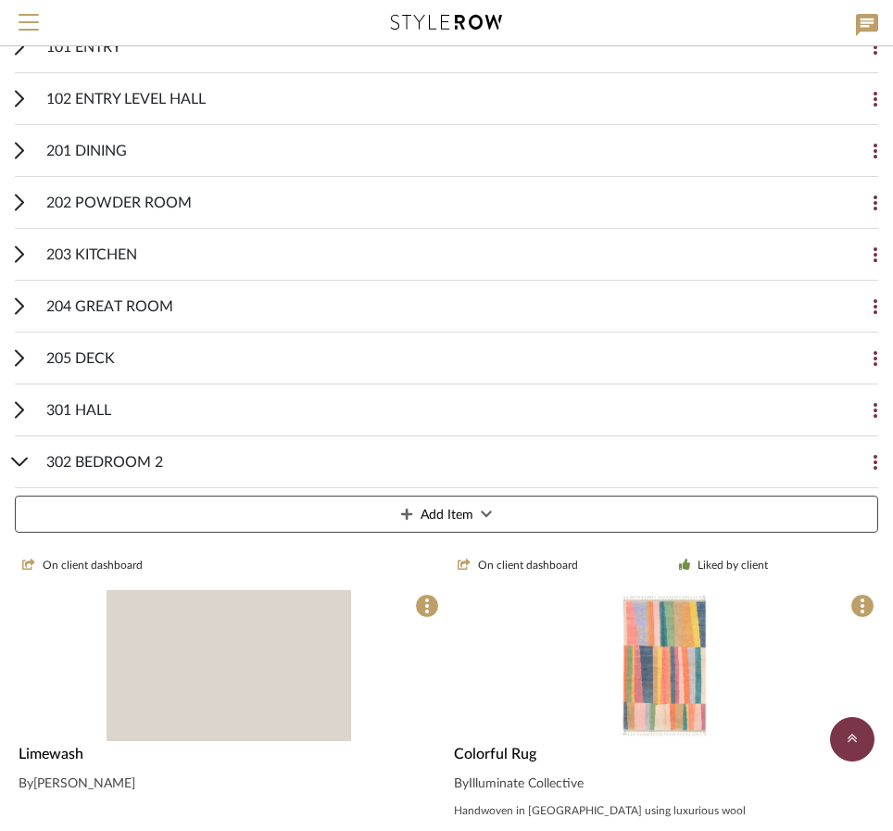
click at [20, 457] on icon at bounding box center [20, 461] width 18 height 9
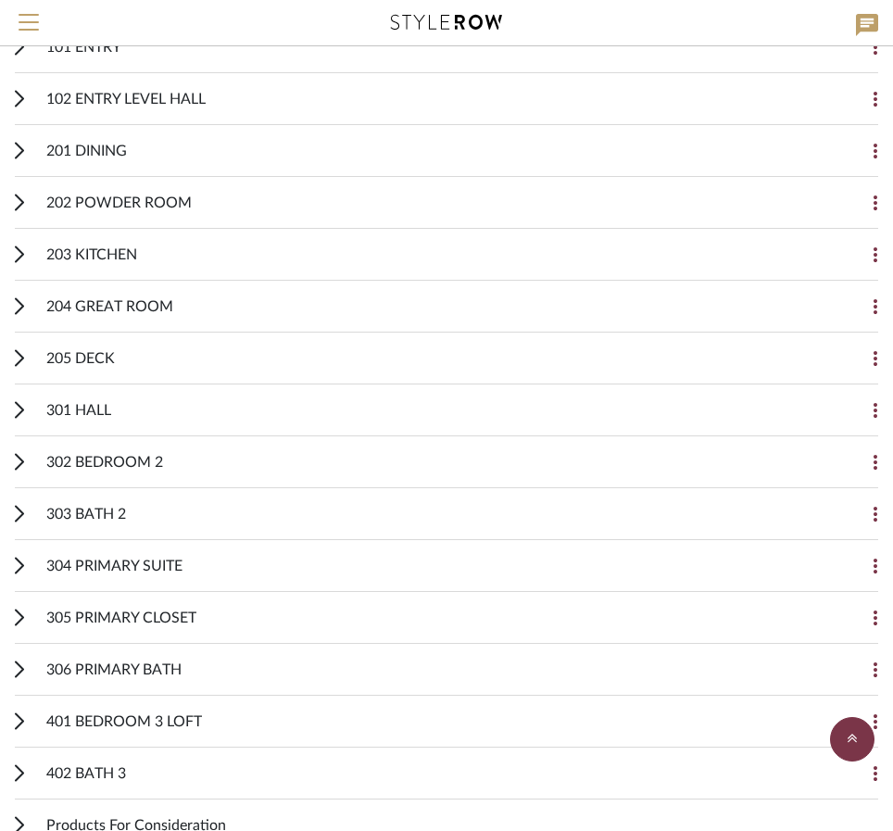
click at [16, 506] on icon at bounding box center [19, 514] width 9 height 18
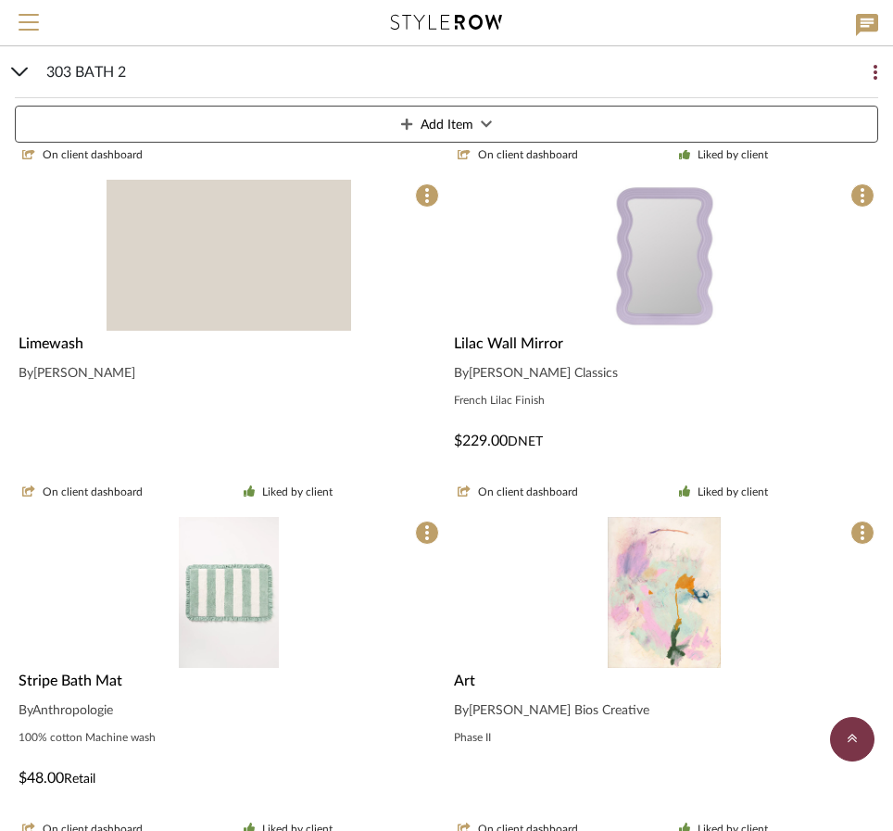
scroll to position [833, 0]
click at [220, 584] on img "0" at bounding box center [216, 591] width 101 height 151
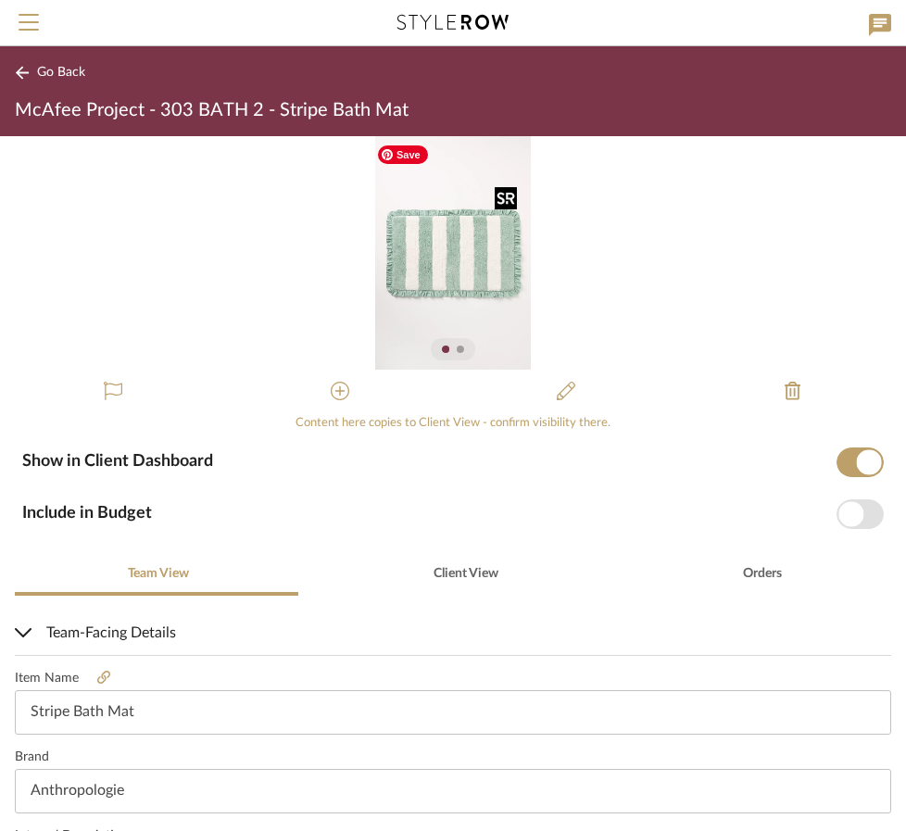
click at [451, 258] on img "0" at bounding box center [453, 252] width 156 height 233
click at [442, 351] on span at bounding box center [445, 348] width 7 height 7
click at [450, 344] on sr-paginator at bounding box center [453, 349] width 44 height 22
click at [456, 347] on div at bounding box center [459, 348] width 7 height 7
